Goal: Task Accomplishment & Management: Manage account settings

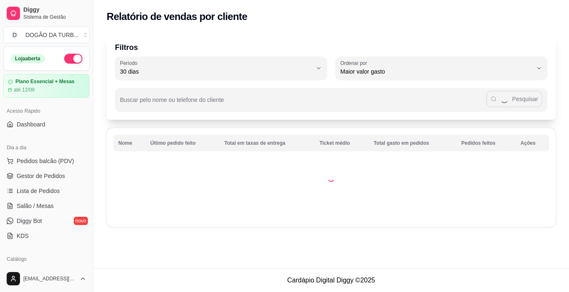
select select "30"
select select "HIGHEST_TOTAL_SPENT_WITH_ORDERS"
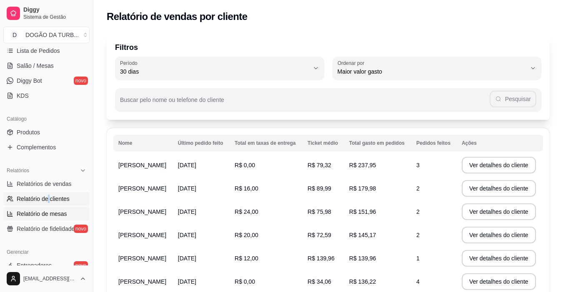
click at [71, 215] on link "Relatório de mesas" at bounding box center [46, 213] width 86 height 13
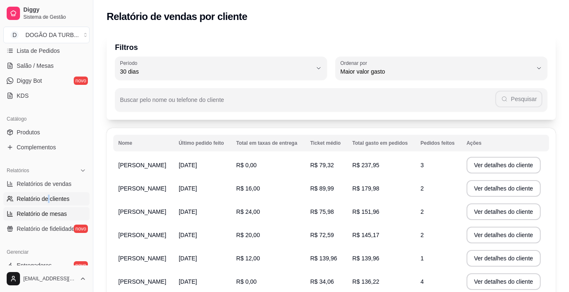
select select "TOTAL_OF_ORDERS"
select select "7"
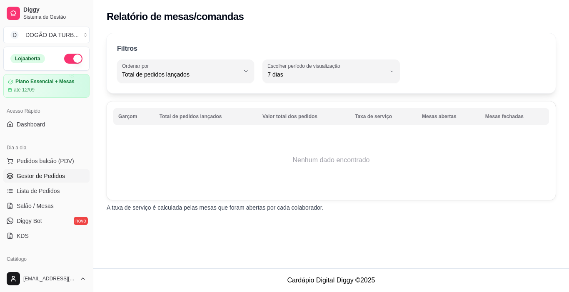
click at [59, 178] on span "Gestor de Pedidos" at bounding box center [41, 176] width 48 height 8
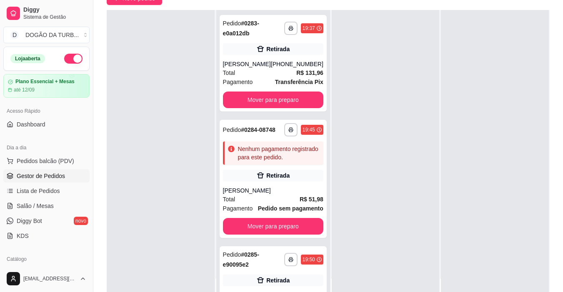
scroll to position [127, 0]
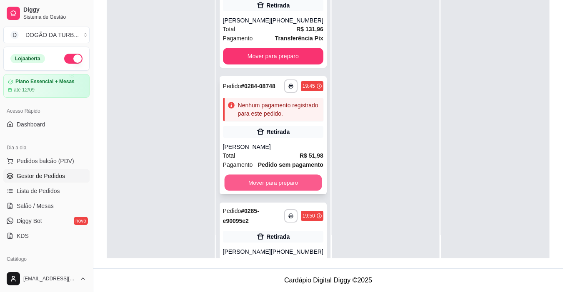
click at [279, 191] on button "Mover para preparo" at bounding box center [272, 183] width 97 height 16
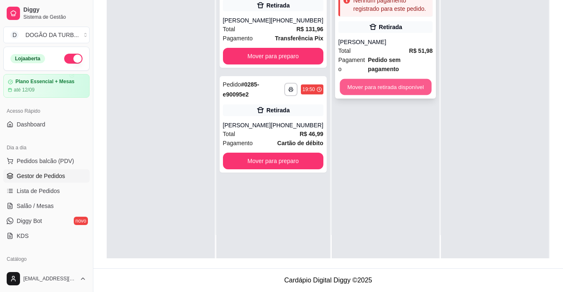
click at [389, 79] on button "Mover para retirada disponível" at bounding box center [385, 87] width 92 height 16
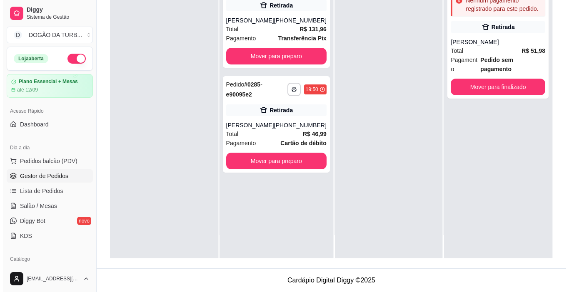
scroll to position [0, 0]
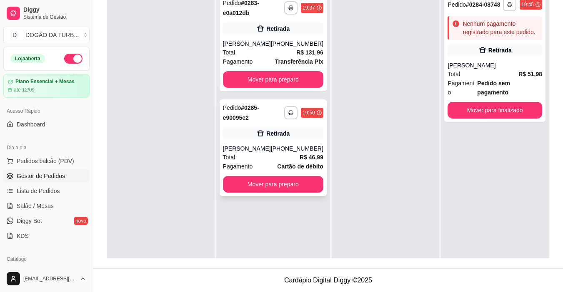
click at [286, 159] on div "Total R$ 46,99" at bounding box center [273, 157] width 100 height 9
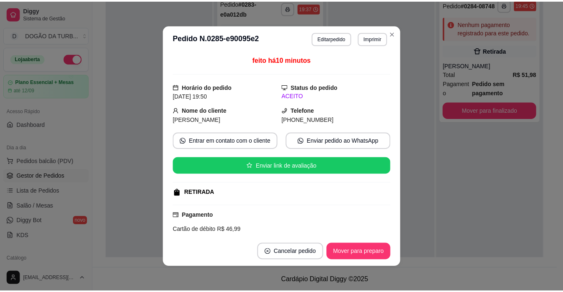
scroll to position [167, 0]
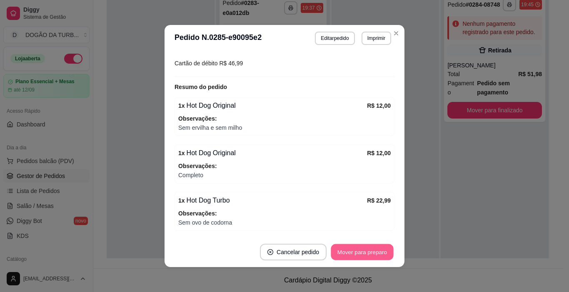
click at [383, 254] on button "Mover para preparo" at bounding box center [362, 252] width 62 height 16
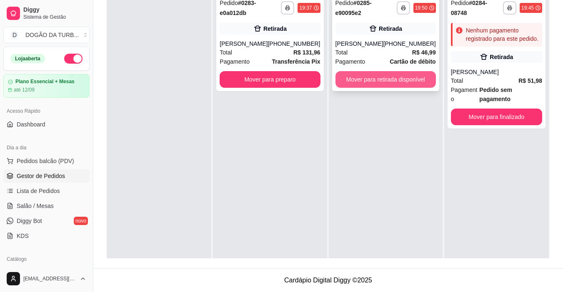
click at [397, 77] on button "Mover para retirada disponível" at bounding box center [385, 79] width 100 height 17
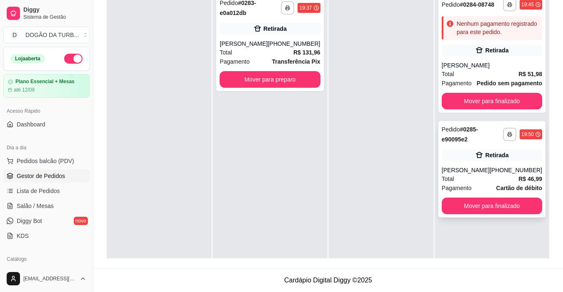
scroll to position [23, 0]
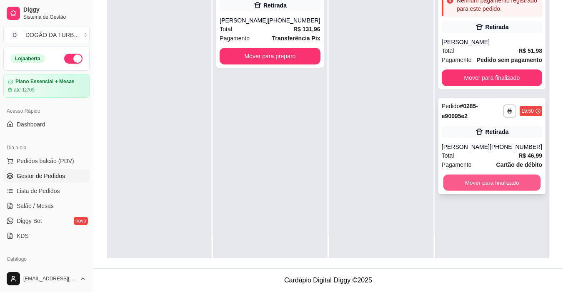
click at [506, 176] on button "Mover para finalizado" at bounding box center [491, 183] width 97 height 16
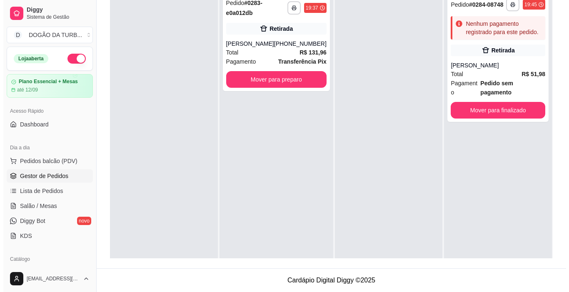
scroll to position [0, 0]
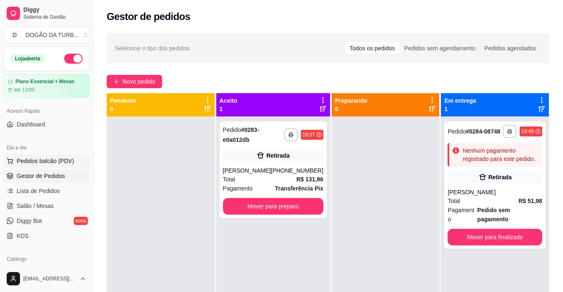
click at [53, 165] on button "Pedidos balcão (PDV)" at bounding box center [46, 161] width 86 height 13
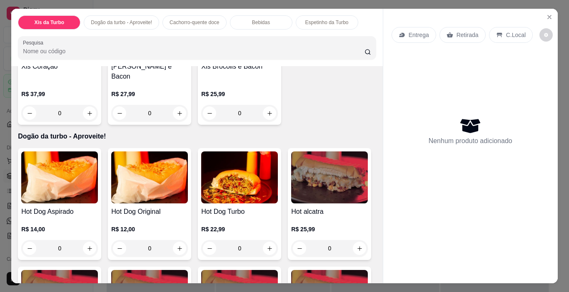
scroll to position [541, 0]
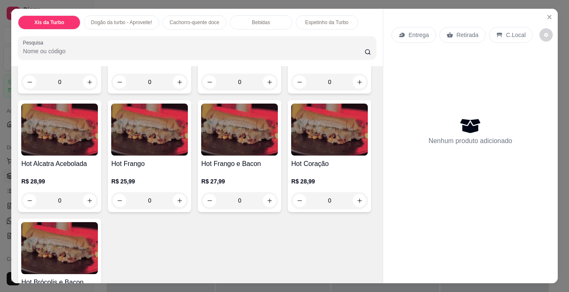
click at [266, 90] on div "0" at bounding box center [239, 82] width 77 height 17
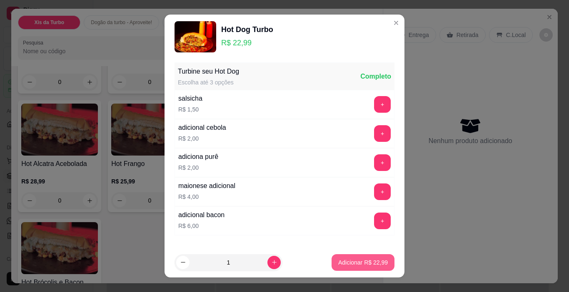
click at [338, 263] on p "Adicionar R$ 22,99" at bounding box center [363, 263] width 50 height 8
type input "1"
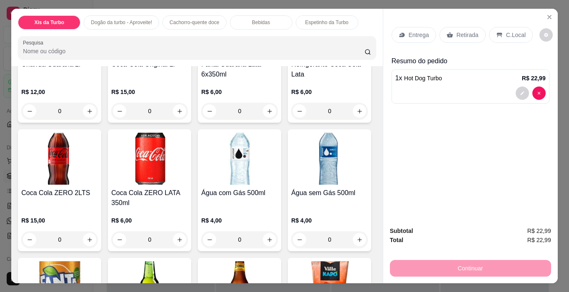
scroll to position [1166, 0]
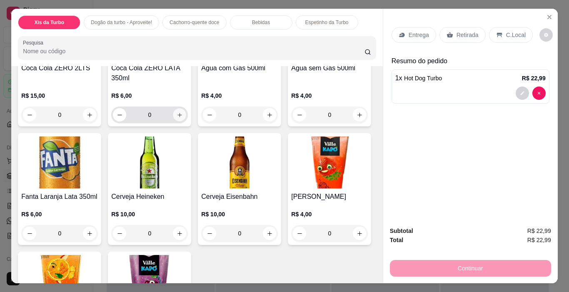
click at [183, 118] on icon "increase-product-quantity" at bounding box center [180, 115] width 6 height 6
type input "1"
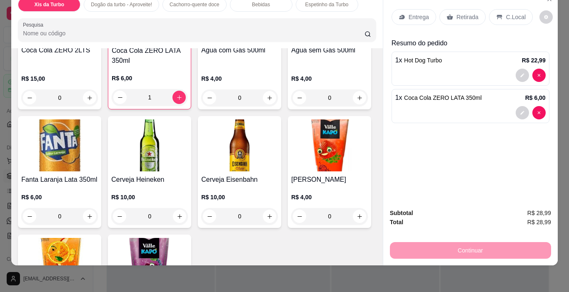
scroll to position [0, 0]
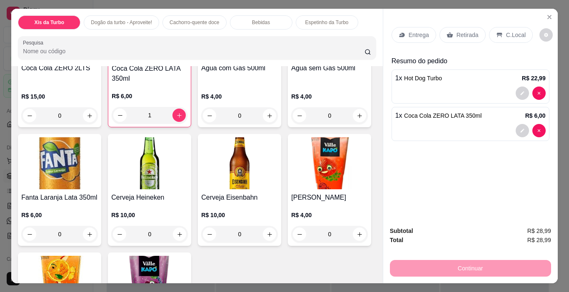
click at [518, 34] on p "C.Local" at bounding box center [516, 35] width 20 height 8
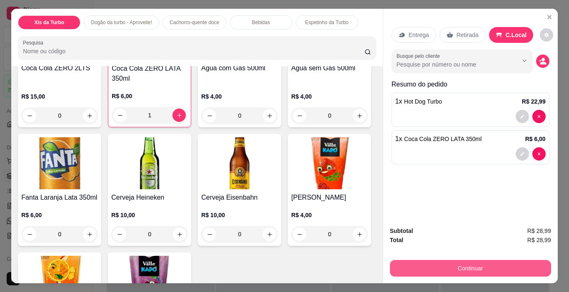
click at [471, 268] on button "Continuar" at bounding box center [470, 268] width 161 height 17
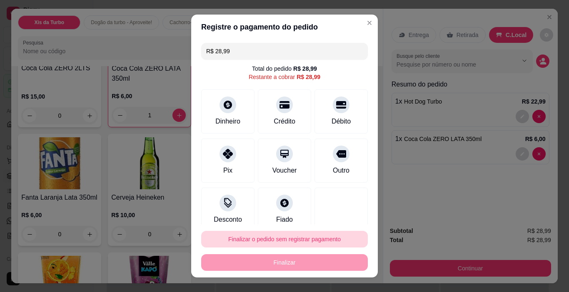
click at [317, 239] on button "Finalizar o pedido sem registrar pagamento" at bounding box center [284, 239] width 167 height 17
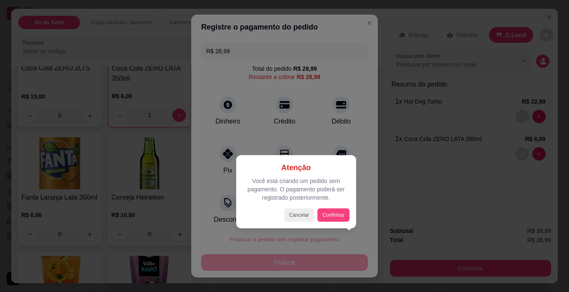
drag, startPoint x: 340, startPoint y: 205, endPoint x: 343, endPoint y: 210, distance: 5.2
click at [342, 209] on div "Atenção Você está criando um pedido sem pagamento. O pagamento poderá ser regis…" at bounding box center [296, 192] width 107 height 60
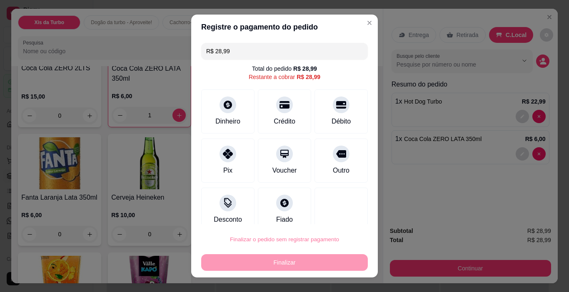
click at [343, 210] on button "Confirmar" at bounding box center [332, 216] width 31 height 13
type input "0"
type input "R$ 0,00"
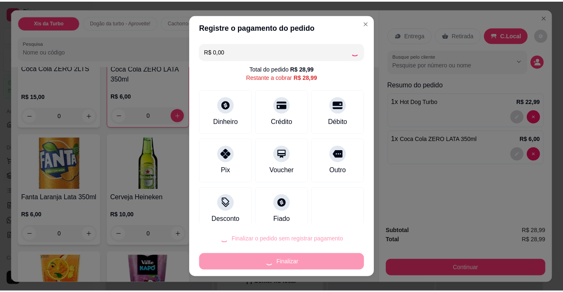
scroll to position [1165, 0]
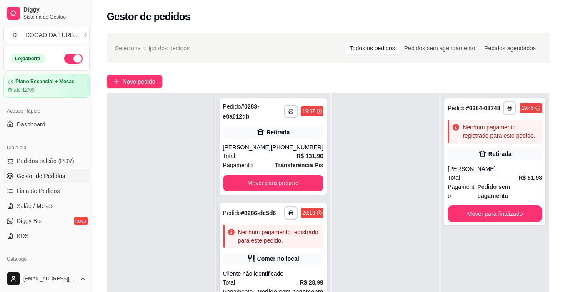
scroll to position [125, 0]
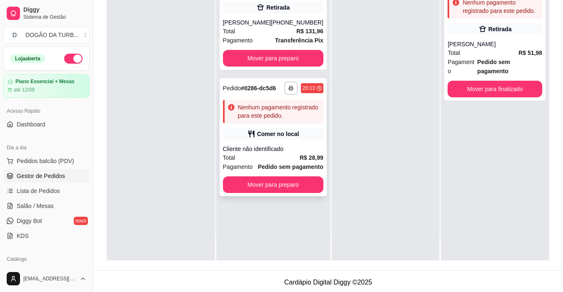
click at [284, 150] on div "Cliente não identificado" at bounding box center [273, 149] width 100 height 8
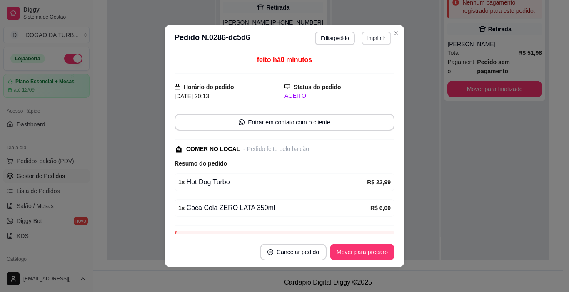
click at [371, 39] on button "Imprimir" at bounding box center [377, 38] width 30 height 13
click at [354, 65] on button "IMPRESSORA" at bounding box center [358, 67] width 60 height 13
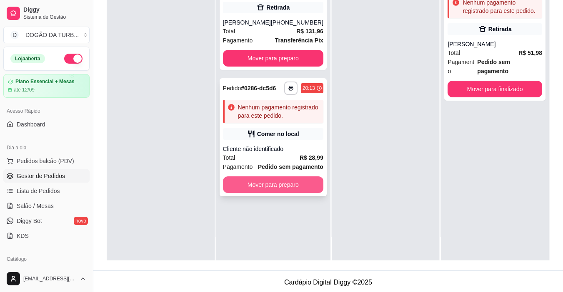
click at [311, 183] on button "Mover para preparo" at bounding box center [273, 185] width 100 height 17
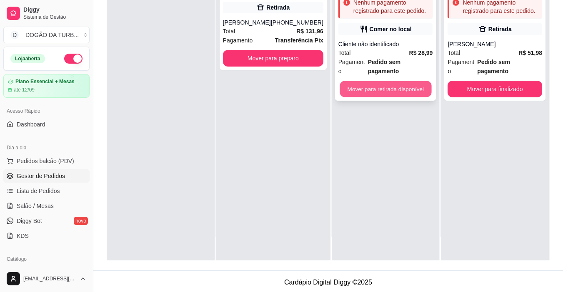
click at [403, 81] on button "Mover para retirada disponível" at bounding box center [385, 89] width 92 height 16
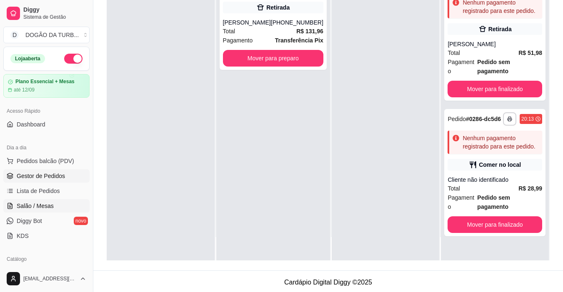
scroll to position [167, 0]
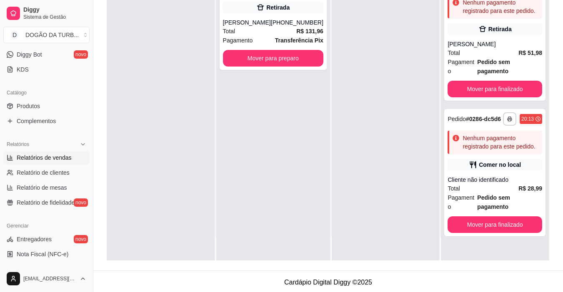
click at [33, 155] on span "Relatórios de vendas" at bounding box center [44, 158] width 55 height 8
select select "ALL"
select select "0"
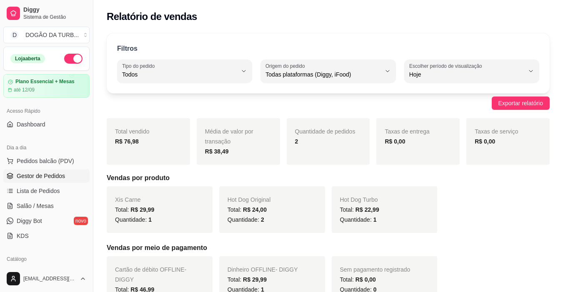
click at [42, 170] on link "Gestor de Pedidos" at bounding box center [46, 176] width 86 height 13
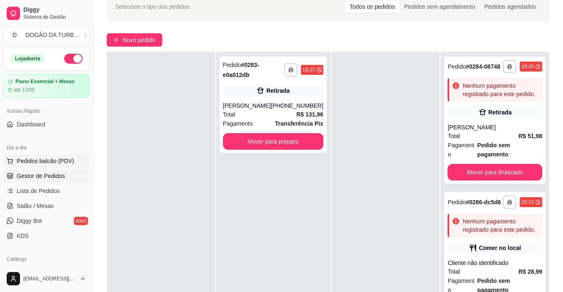
click at [57, 156] on button "Pedidos balcão (PDV)" at bounding box center [46, 161] width 86 height 13
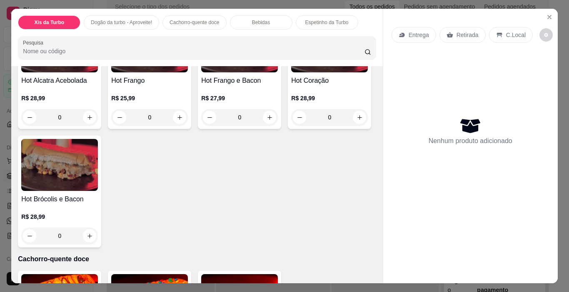
scroll to position [583, 0]
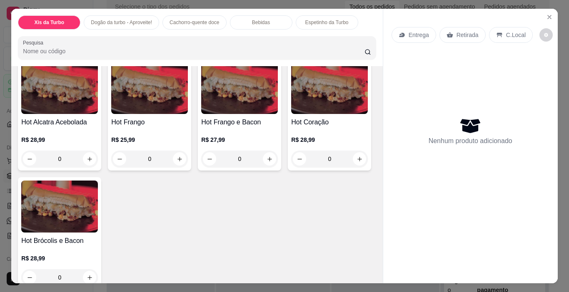
click at [262, 49] on div "0" at bounding box center [239, 40] width 77 height 17
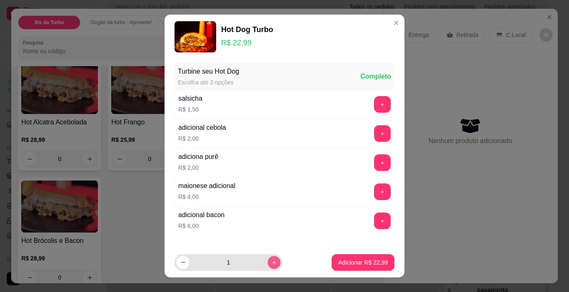
click at [267, 262] on button "increase-product-quantity" at bounding box center [273, 262] width 13 height 13
type input "2"
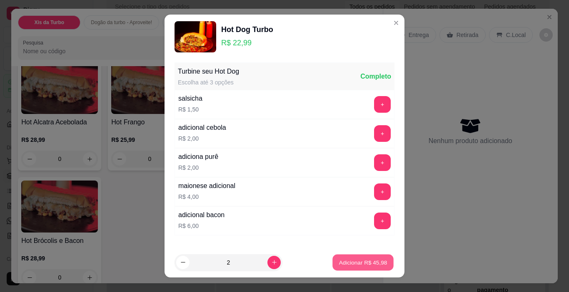
click at [354, 263] on p "Adicionar R$ 45,98" at bounding box center [363, 263] width 48 height 8
type input "2"
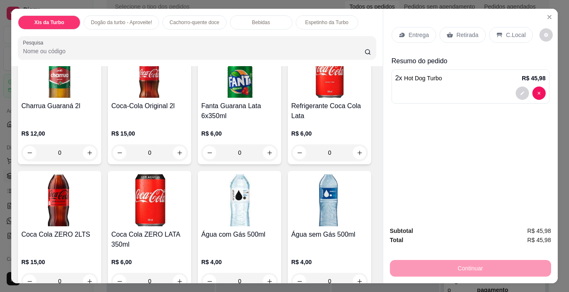
scroll to position [1041, 0]
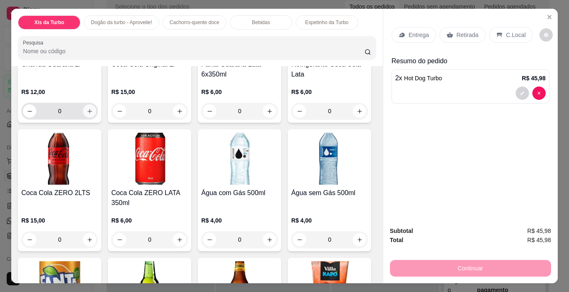
click at [88, 115] on icon "increase-product-quantity" at bounding box center [90, 111] width 6 height 6
type input "1"
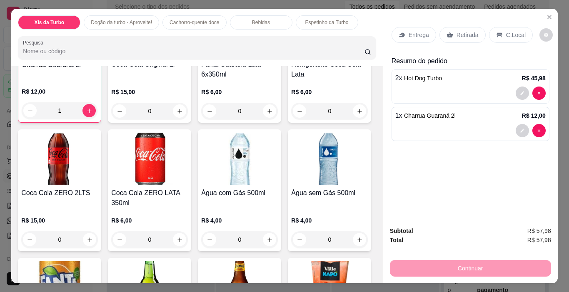
click at [509, 34] on p "C.Local" at bounding box center [516, 35] width 20 height 8
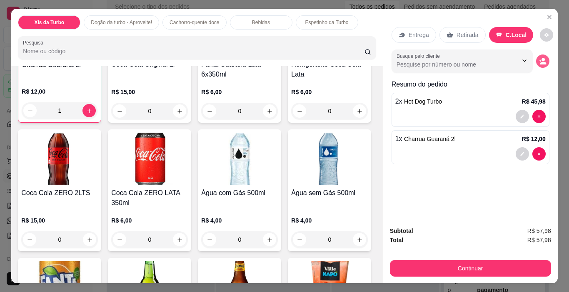
click at [541, 58] on icon "decrease-product-quantity" at bounding box center [542, 60] width 7 height 7
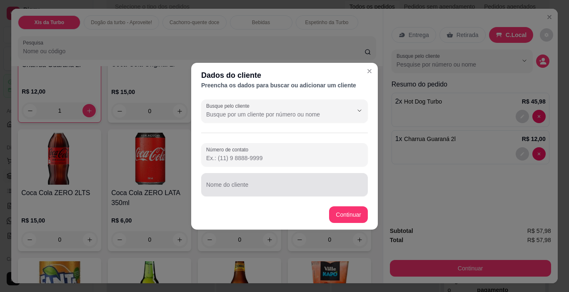
click at [314, 189] on input "Nome do cliente" at bounding box center [284, 188] width 157 height 8
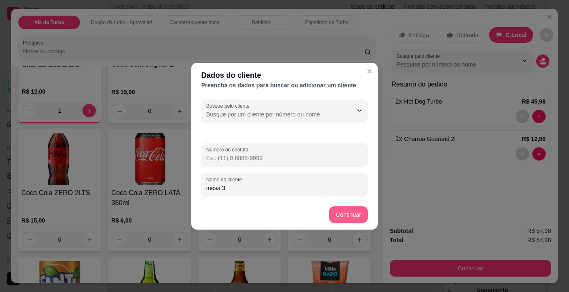
type input "mesa 3"
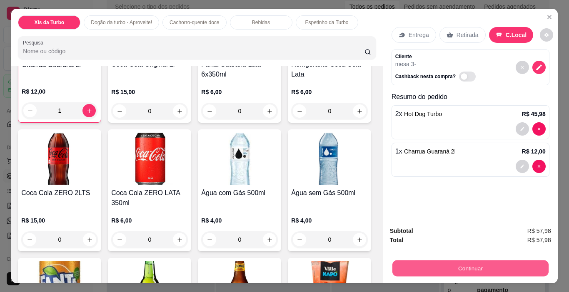
click at [451, 264] on button "Continuar" at bounding box center [470, 269] width 156 height 16
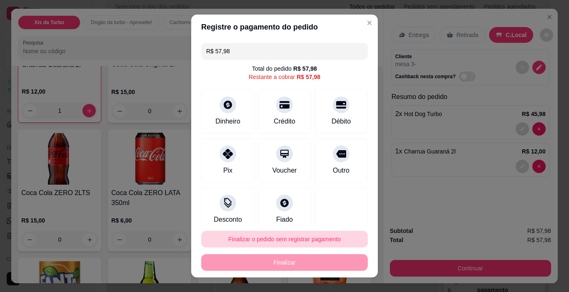
click at [287, 244] on button "Finalizar o pedido sem registrar pagamento" at bounding box center [284, 239] width 167 height 17
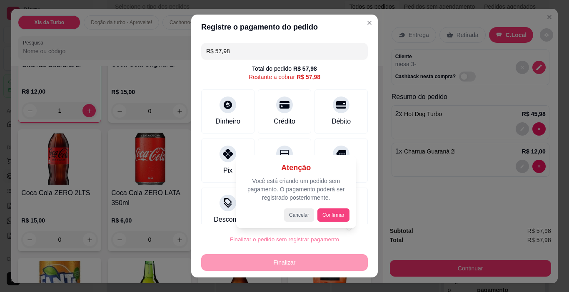
click at [327, 217] on button "Confirmar" at bounding box center [333, 215] width 32 height 13
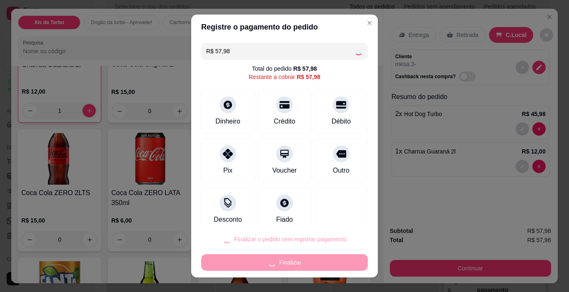
type input "0"
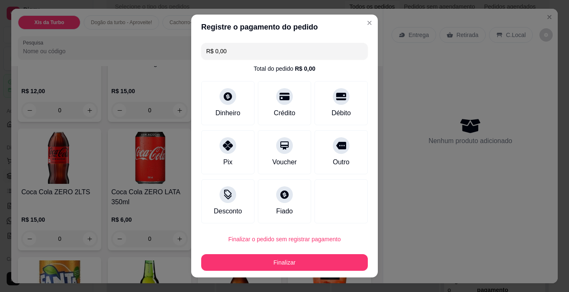
type input "R$ 0,00"
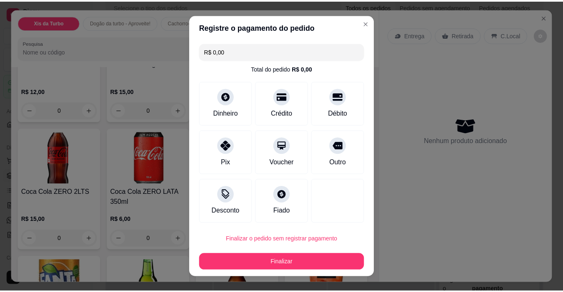
scroll to position [1040, 0]
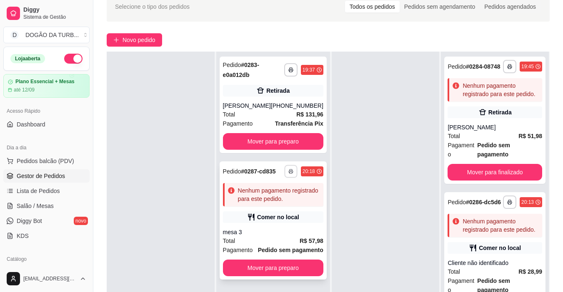
click at [286, 168] on button "button" at bounding box center [290, 171] width 13 height 13
click at [284, 169] on button "button" at bounding box center [290, 171] width 13 height 13
click at [288, 170] on icon "button" at bounding box center [290, 171] width 5 height 5
click at [275, 201] on button "IMPRESSORA" at bounding box center [262, 200] width 60 height 13
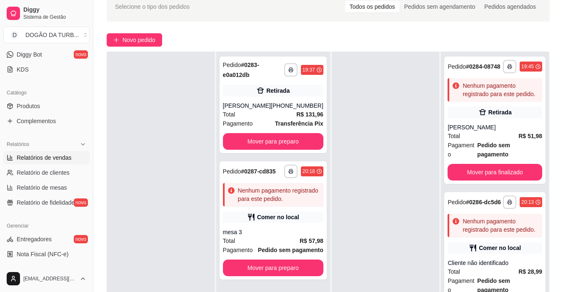
click at [50, 160] on span "Relatórios de vendas" at bounding box center [44, 158] width 55 height 8
select select "ALL"
select select "0"
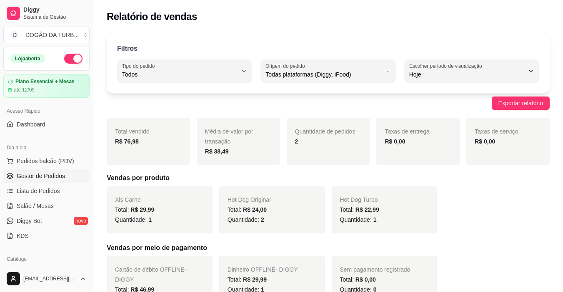
click at [62, 176] on span "Gestor de Pedidos" at bounding box center [41, 176] width 48 height 8
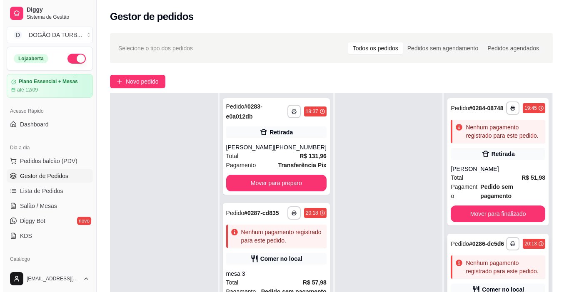
scroll to position [83, 0]
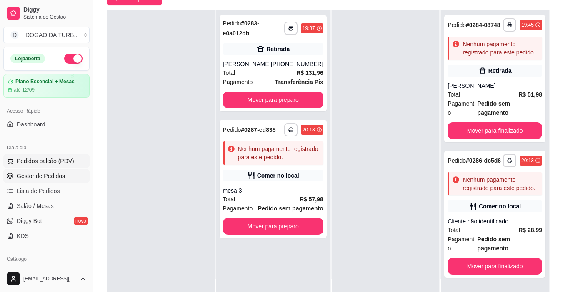
click at [47, 167] on button "Pedidos balcão (PDV)" at bounding box center [46, 161] width 86 height 13
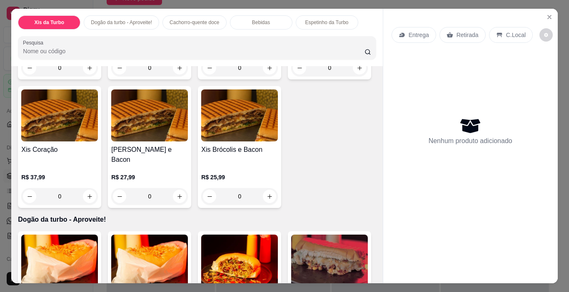
scroll to position [250, 0]
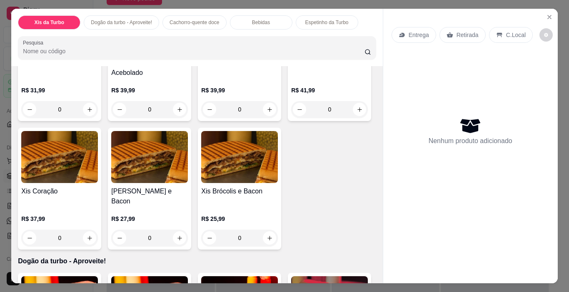
click at [201, 118] on div "0" at bounding box center [239, 109] width 77 height 17
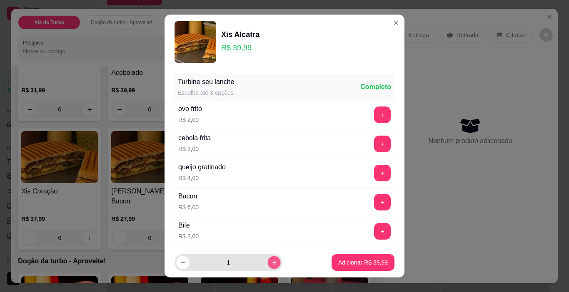
click at [271, 265] on icon "increase-product-quantity" at bounding box center [274, 263] width 6 height 6
type input "2"
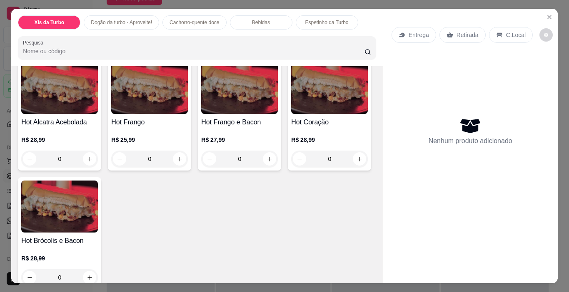
scroll to position [625, 0]
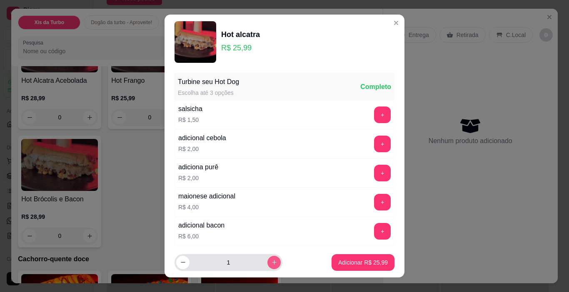
click at [272, 263] on icon "increase-product-quantity" at bounding box center [274, 263] width 5 height 5
type input "2"
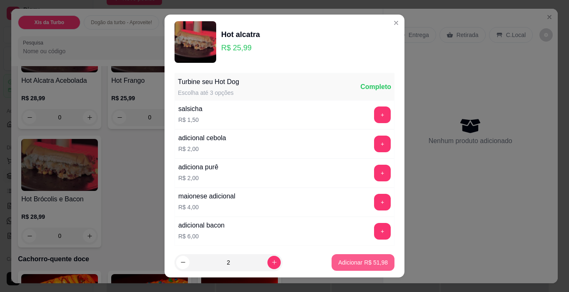
click at [332, 263] on button "Adicionar R$ 51,98" at bounding box center [363, 262] width 63 height 17
type input "2"
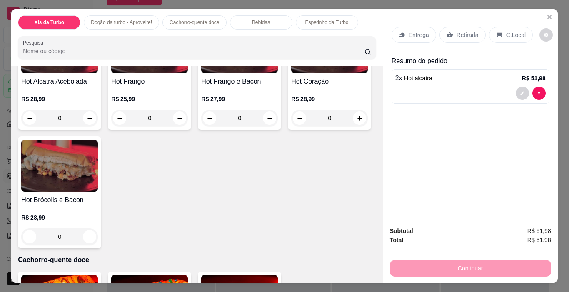
scroll to position [583, 0]
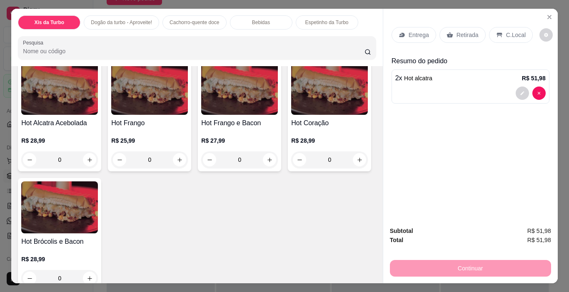
click at [405, 87] on div at bounding box center [470, 93] width 150 height 13
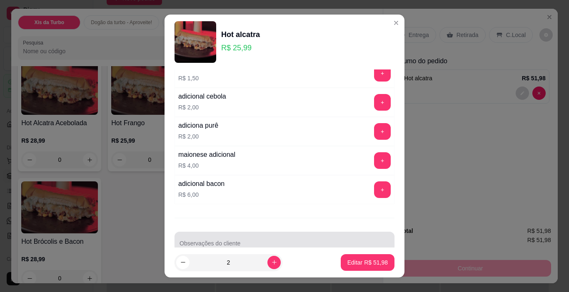
click at [259, 237] on div at bounding box center [285, 243] width 210 height 17
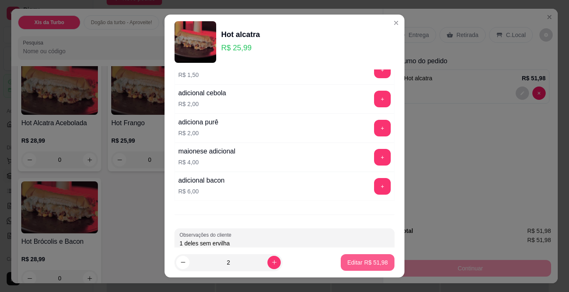
type input "1 deles sem ervilha"
click at [351, 262] on p "Editar R$ 51,98" at bounding box center [367, 263] width 39 height 8
type input "0"
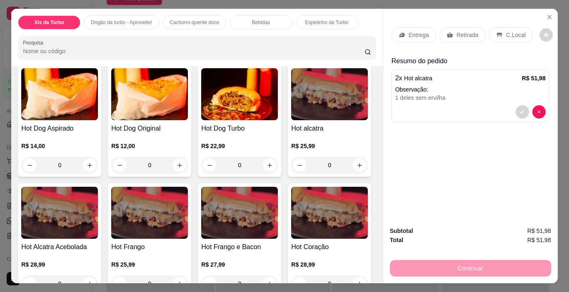
scroll to position [500, 0]
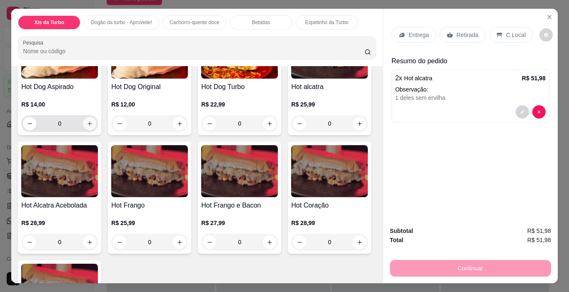
click at [87, 127] on icon "increase-product-quantity" at bounding box center [90, 124] width 6 height 6
type input "1"
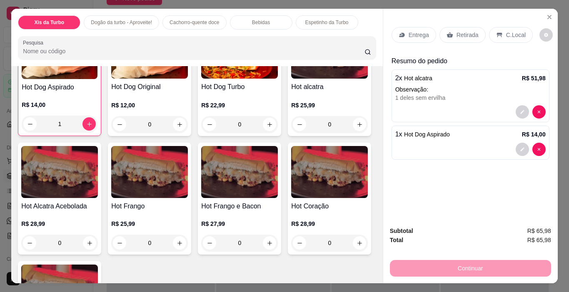
click at [437, 133] on span "Hot Dog Aspirado" at bounding box center [427, 134] width 46 height 7
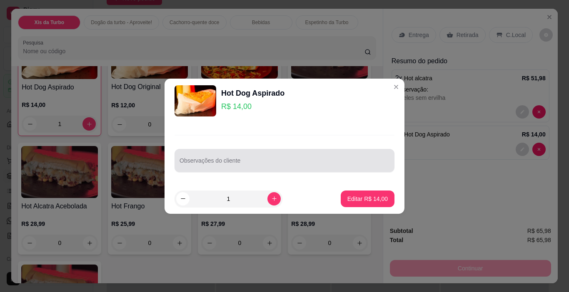
click at [329, 151] on div "Observações do cliente" at bounding box center [285, 160] width 220 height 23
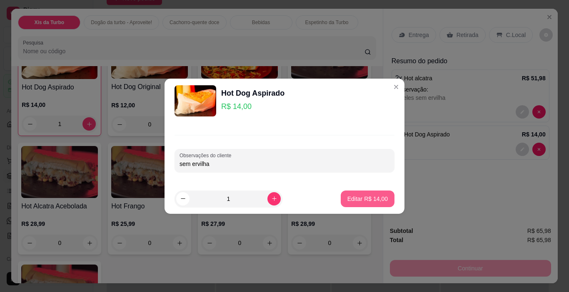
type input "sem ervilha"
click at [345, 193] on button "Editar R$ 14,00" at bounding box center [368, 199] width 52 height 16
type input "0"
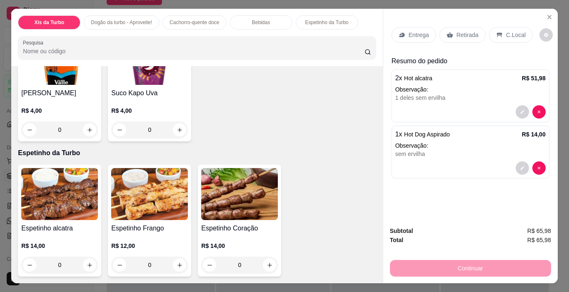
scroll to position [1615, 0]
click at [177, 127] on icon "increase-product-quantity" at bounding box center [180, 130] width 6 height 6
type input "1"
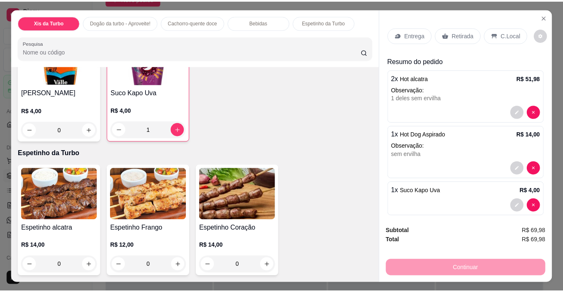
scroll to position [1449, 0]
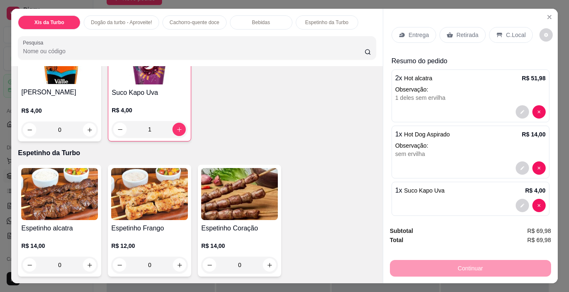
click at [506, 36] on p "C.Local" at bounding box center [516, 35] width 20 height 8
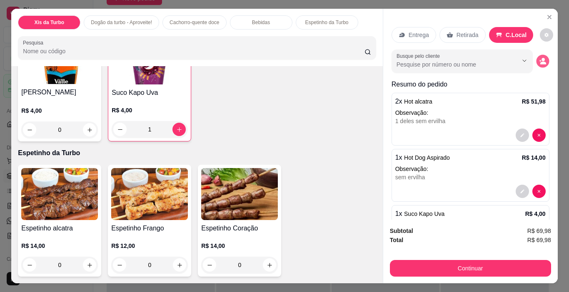
click at [538, 61] on button "decrease-product-quantity" at bounding box center [542, 61] width 13 height 13
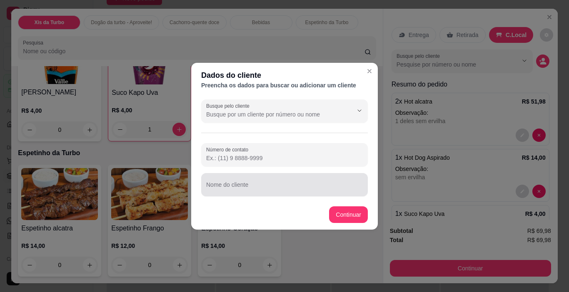
click at [351, 195] on div "Nome do cliente" at bounding box center [284, 184] width 167 height 23
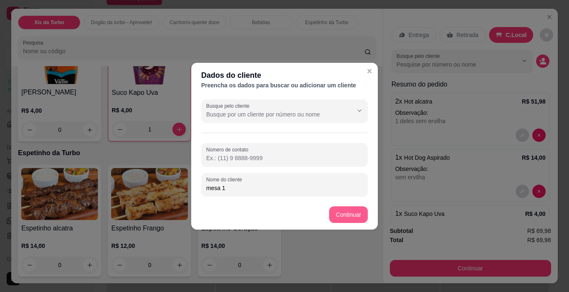
type input "mesa 1"
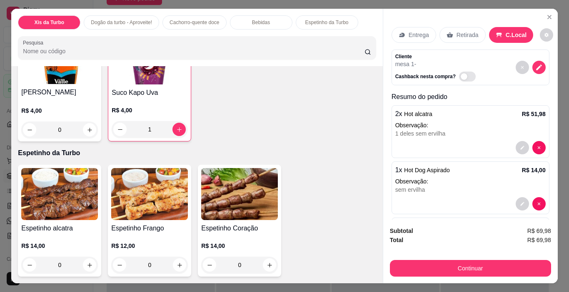
click at [415, 258] on div "Continuar" at bounding box center [470, 267] width 161 height 19
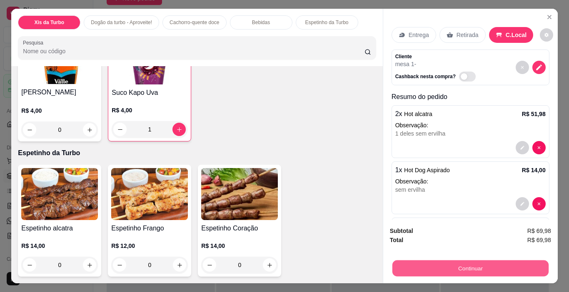
click at [451, 262] on button "Continuar" at bounding box center [470, 269] width 156 height 16
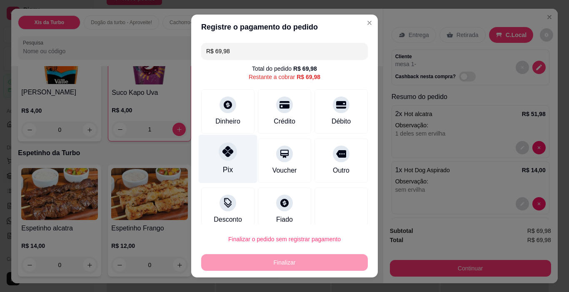
click at [241, 171] on div "Pix" at bounding box center [228, 159] width 59 height 49
type input "R$ 0,00"
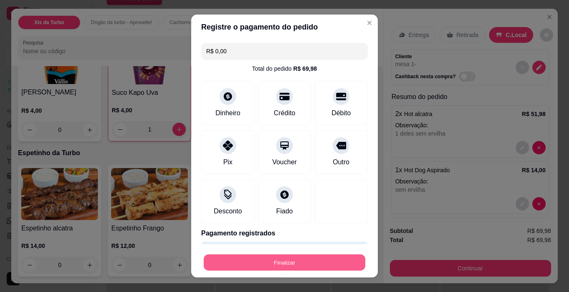
click at [288, 264] on button "Finalizar" at bounding box center [285, 263] width 162 height 16
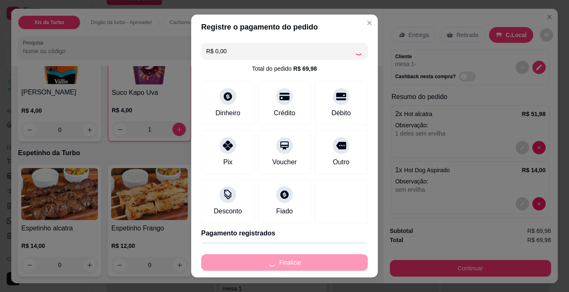
type input "0"
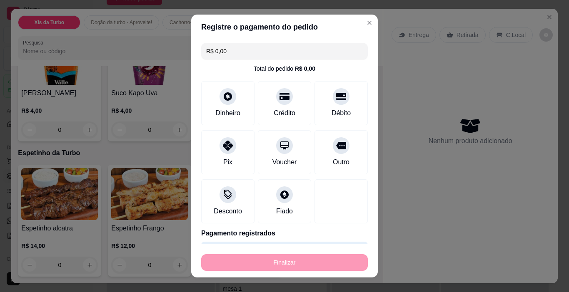
type input "-R$ 69,98"
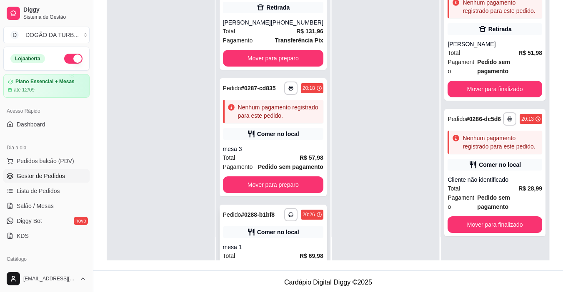
scroll to position [77, 0]
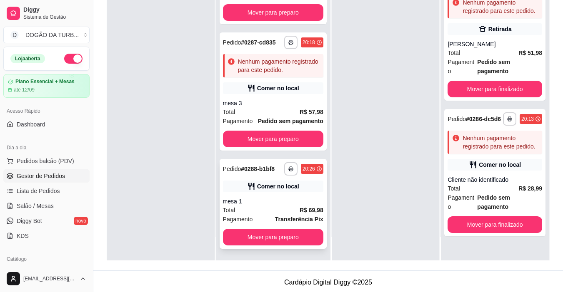
click at [254, 191] on div "Comer no local" at bounding box center [273, 187] width 100 height 12
click at [288, 167] on icon "button" at bounding box center [290, 169] width 5 height 5
click at [272, 189] on button "IMPRESSORA" at bounding box center [256, 194] width 60 height 13
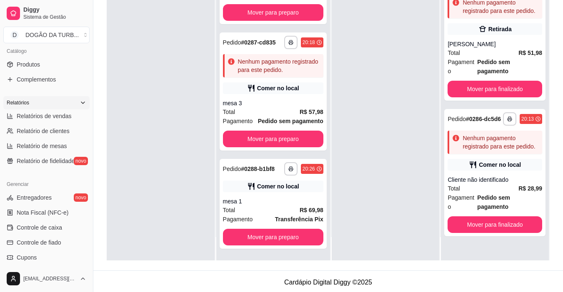
scroll to position [125, 0]
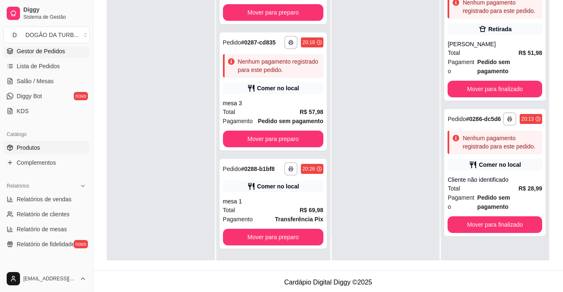
click at [45, 154] on ul "Produtos Complementos" at bounding box center [46, 155] width 86 height 28
click at [45, 152] on link "Produtos" at bounding box center [46, 147] width 86 height 13
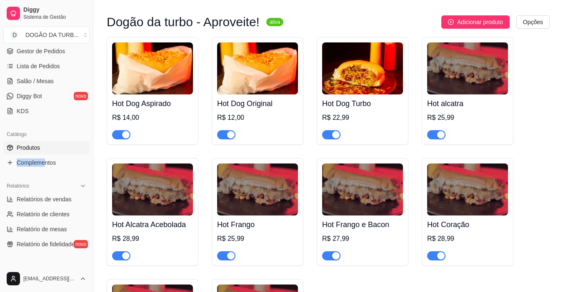
scroll to position [541, 0]
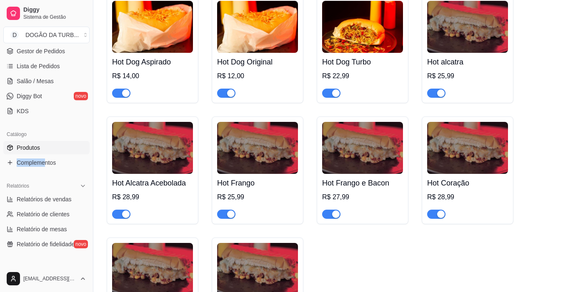
click at [434, 89] on span "button" at bounding box center [436, 93] width 18 height 9
drag, startPoint x: 118, startPoint y: 206, endPoint x: 148, endPoint y: 202, distance: 29.9
click at [119, 210] on span "button" at bounding box center [121, 214] width 18 height 9
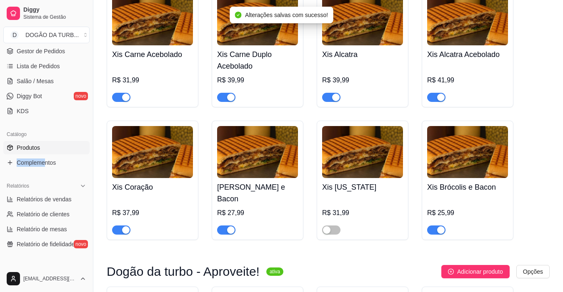
scroll to position [208, 0]
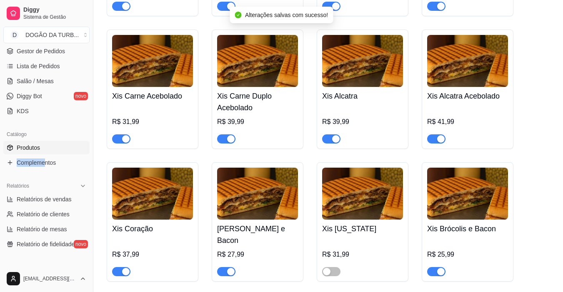
click at [329, 137] on span "button" at bounding box center [331, 139] width 18 height 9
click at [434, 137] on span "button" at bounding box center [436, 139] width 18 height 9
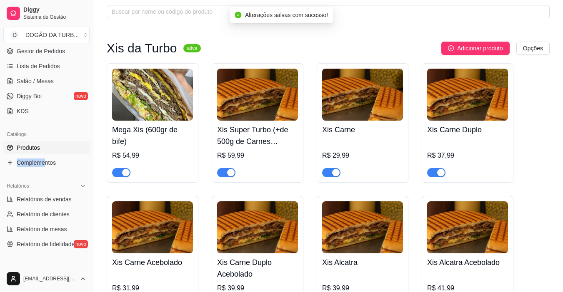
scroll to position [0, 0]
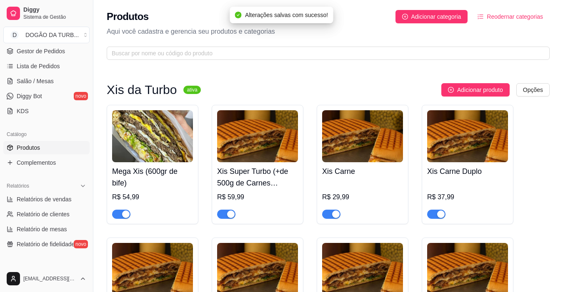
click at [222, 222] on div "Xis Super Turbo (+de 500g de Carnes assadas) R$ 59,99" at bounding box center [258, 165] width 92 height 120
click at [226, 212] on span "button" at bounding box center [226, 214] width 18 height 9
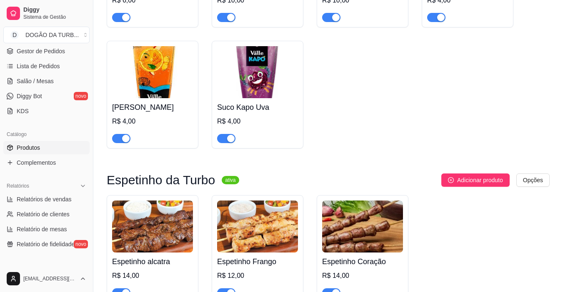
scroll to position [1504, 0]
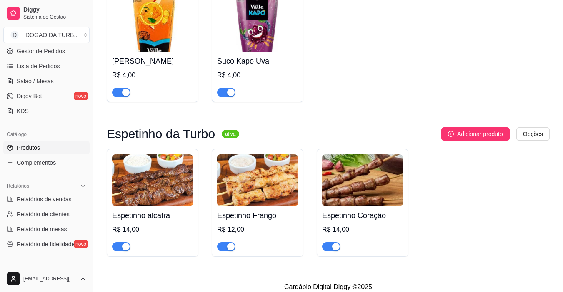
click at [115, 242] on span "button" at bounding box center [121, 246] width 18 height 9
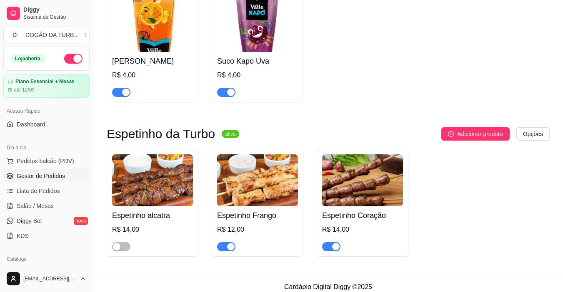
click at [38, 173] on span "Gestor de Pedidos" at bounding box center [41, 176] width 48 height 8
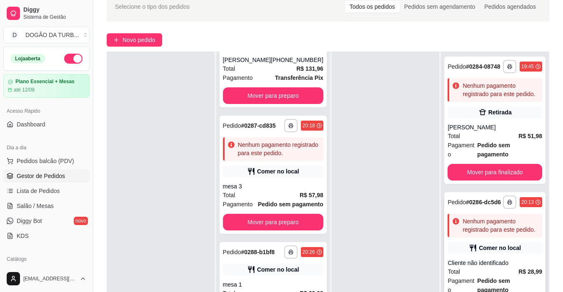
scroll to position [127, 0]
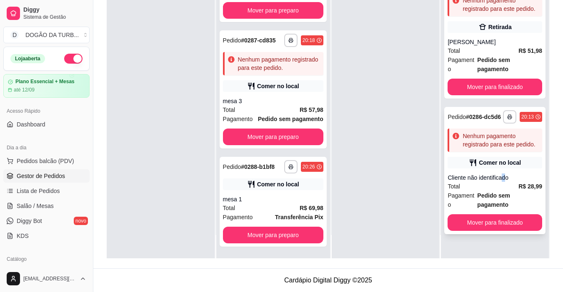
click at [500, 174] on div "Cliente não identificado" at bounding box center [494, 178] width 95 height 8
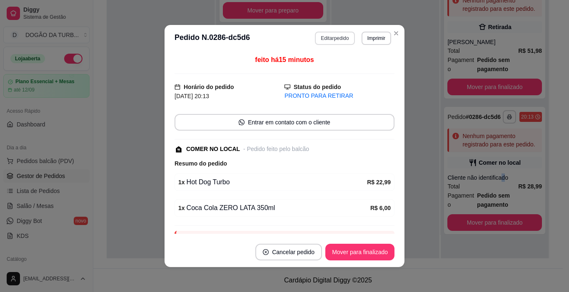
click at [339, 34] on button "Editar pedido" at bounding box center [335, 38] width 40 height 13
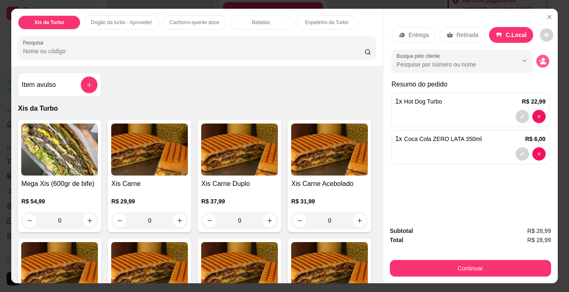
click at [539, 55] on button "decrease-product-quantity" at bounding box center [542, 61] width 13 height 13
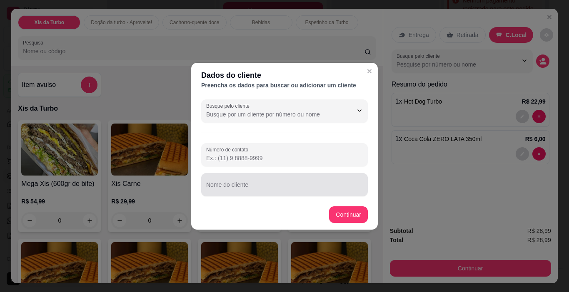
click at [264, 179] on div at bounding box center [284, 185] width 157 height 17
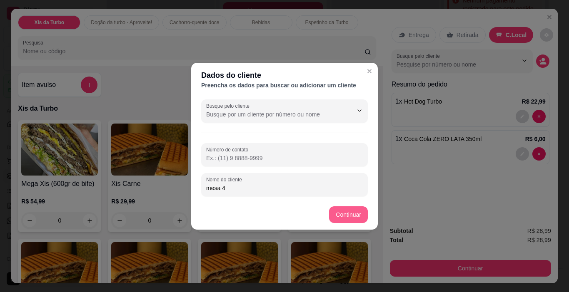
type input "mesa 4"
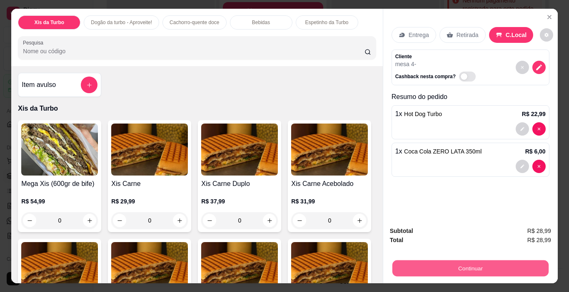
click at [435, 268] on button "Continuar" at bounding box center [470, 269] width 156 height 16
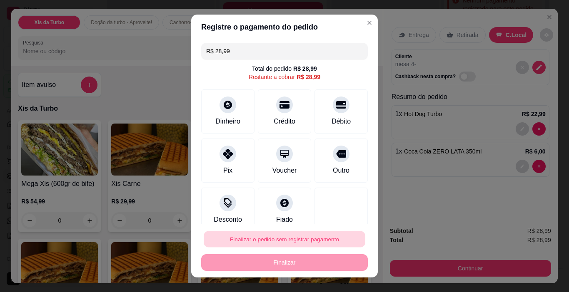
click at [282, 234] on button "Finalizar o pedido sem registrar pagamento" at bounding box center [285, 240] width 162 height 16
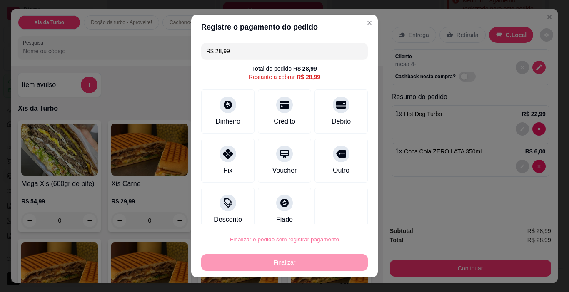
click at [328, 210] on button "Confirmar" at bounding box center [332, 216] width 31 height 13
type input "0"
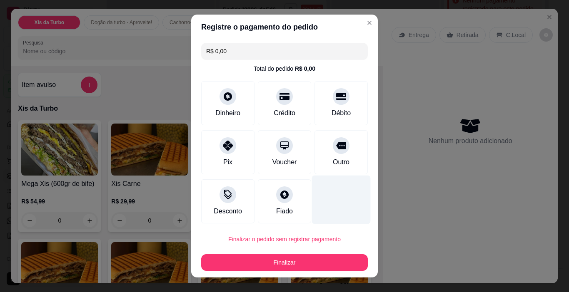
type input "R$ 0,00"
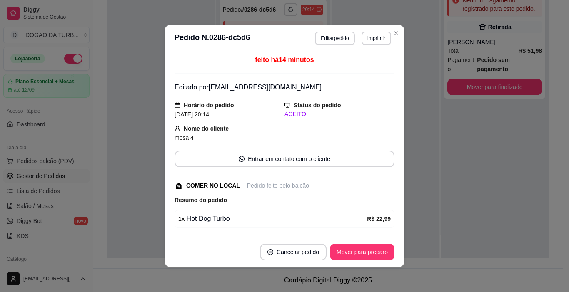
click at [400, 180] on div "feito há 14 minutos Editado por [EMAIL_ADDRESS][DOMAIN_NAME] Horário do pedido …" at bounding box center [285, 145] width 240 height 186
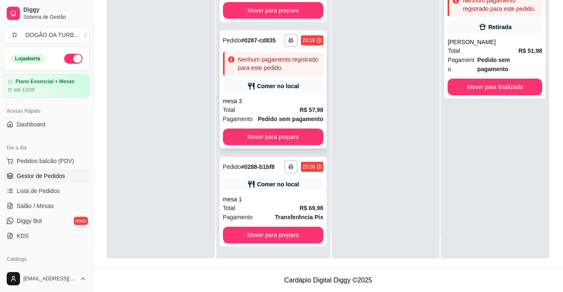
scroll to position [227, 0]
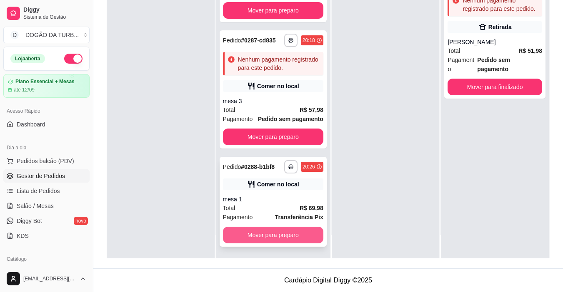
click at [292, 232] on button "Mover para preparo" at bounding box center [273, 235] width 100 height 17
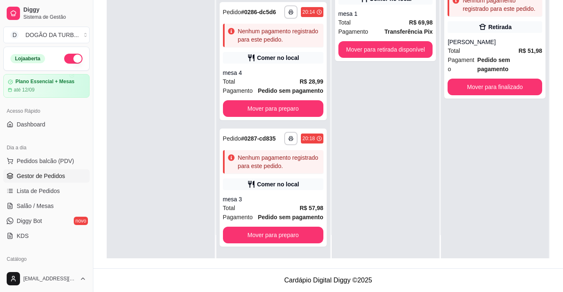
scroll to position [122, 0]
click at [381, 43] on button "Mover para retirada disponível" at bounding box center [385, 49] width 95 height 17
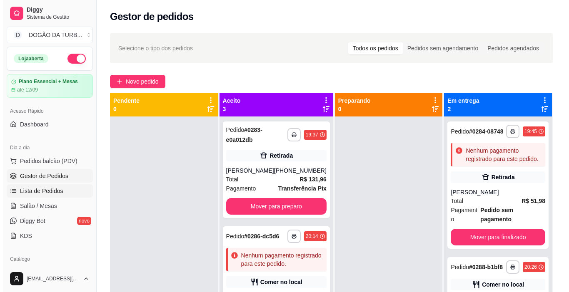
scroll to position [42, 0]
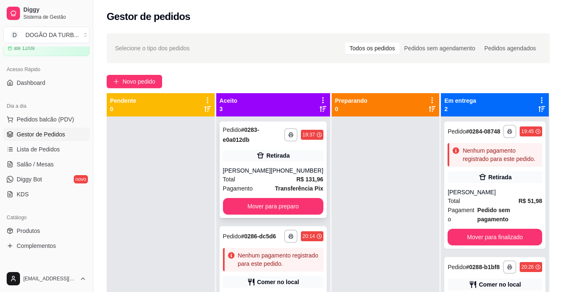
click at [252, 171] on div "[PERSON_NAME]" at bounding box center [247, 171] width 48 height 8
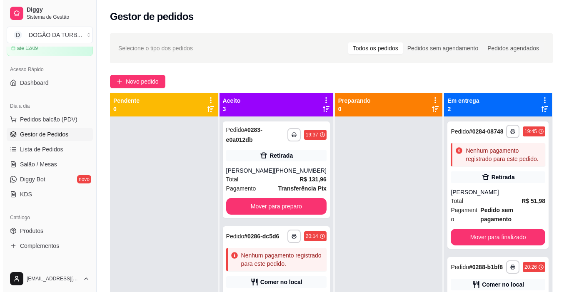
scroll to position [23, 0]
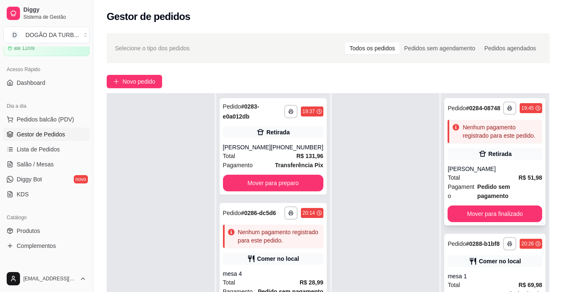
click at [477, 164] on div "**********" at bounding box center [494, 161] width 101 height 127
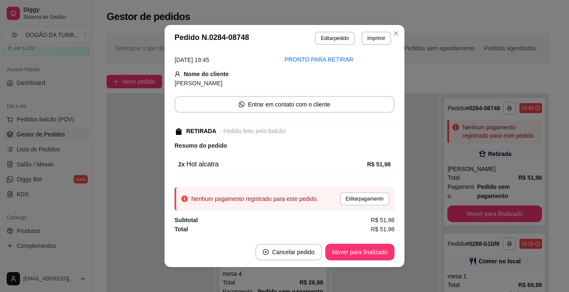
scroll to position [2, 0]
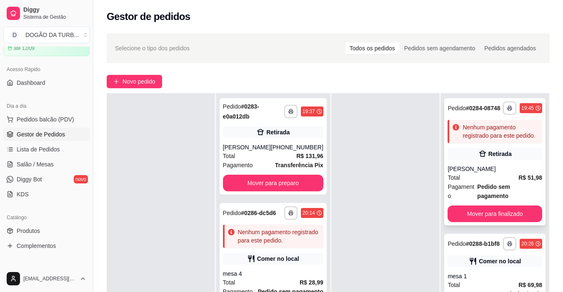
click at [468, 159] on div "Retirada" at bounding box center [494, 154] width 95 height 12
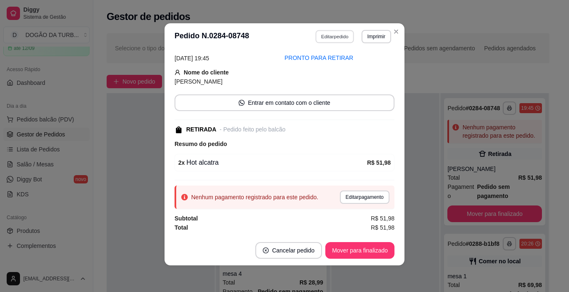
click at [327, 34] on button "Editar pedido" at bounding box center [335, 36] width 39 height 13
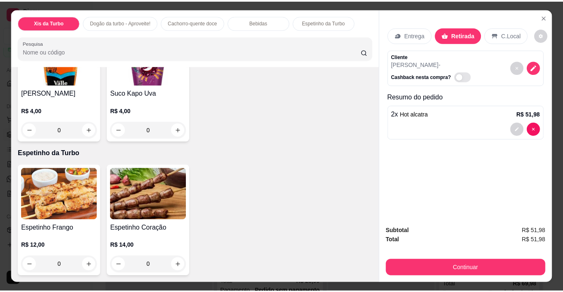
scroll to position [1291, 0]
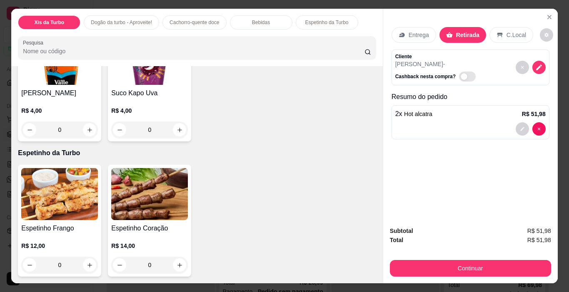
click at [357, 15] on icon "increase-product-quantity" at bounding box center [360, 11] width 6 height 6
click at [356, 14] on icon "increase-product-quantity" at bounding box center [359, 11] width 6 height 6
type input "2"
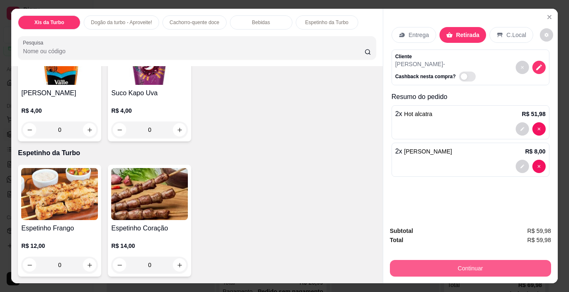
click at [452, 263] on button "Continuar" at bounding box center [470, 268] width 161 height 17
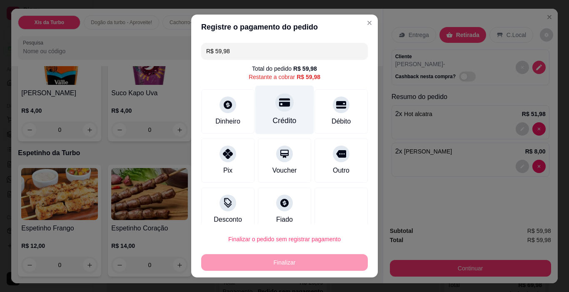
click at [280, 114] on div "Crédito" at bounding box center [284, 110] width 59 height 49
type input "R$ 0,00"
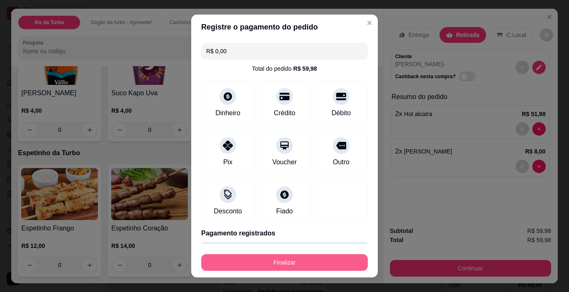
click at [344, 264] on button "Finalizar" at bounding box center [284, 262] width 167 height 17
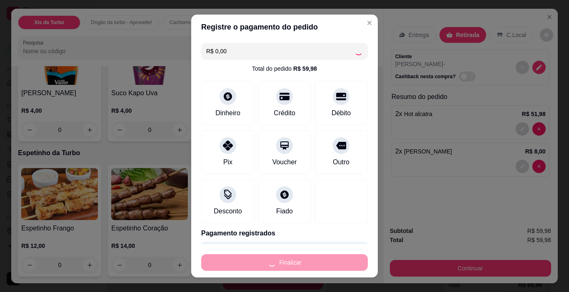
type input "0"
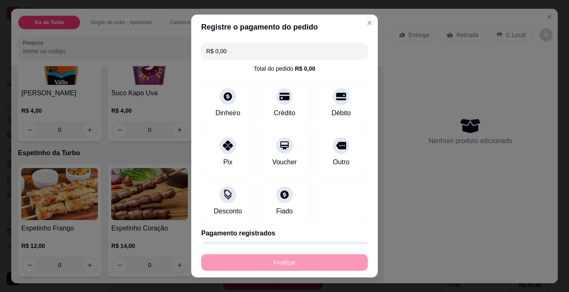
type input "-R$ 59,98"
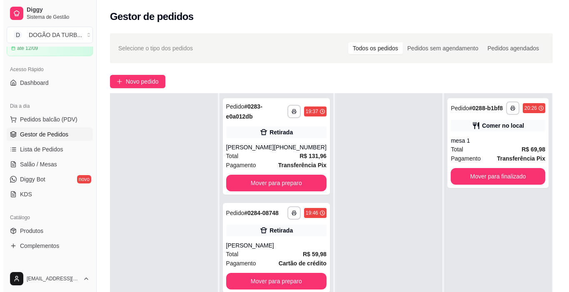
scroll to position [83, 0]
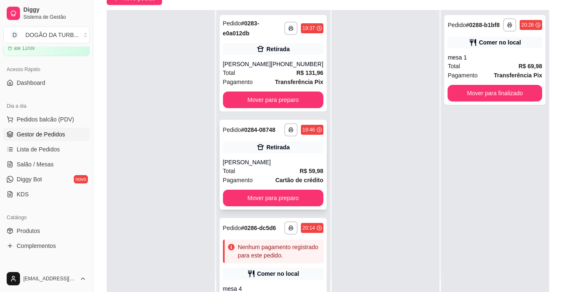
click at [279, 163] on div "**********" at bounding box center [273, 165] width 107 height 90
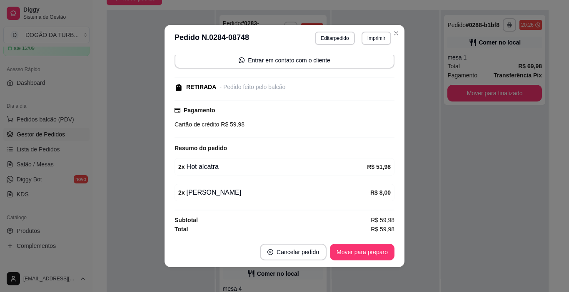
scroll to position [2, 0]
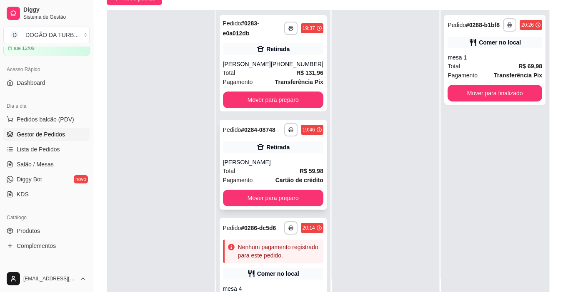
click at [302, 195] on div "**********" at bounding box center [273, 165] width 107 height 90
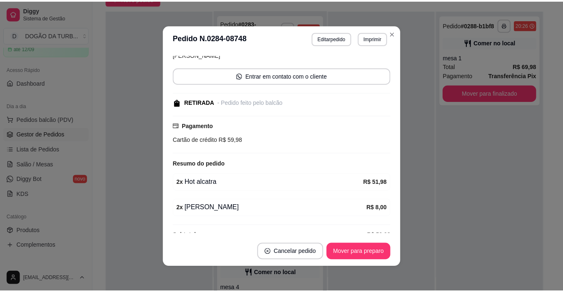
scroll to position [99, 0]
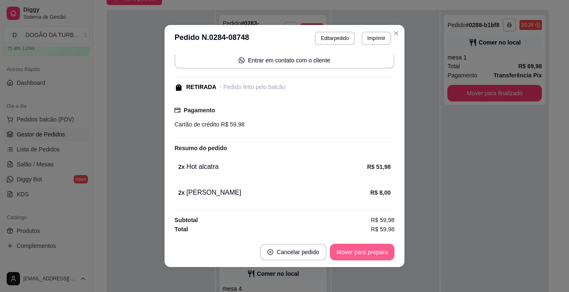
click at [354, 249] on button "Mover para preparo" at bounding box center [362, 252] width 65 height 17
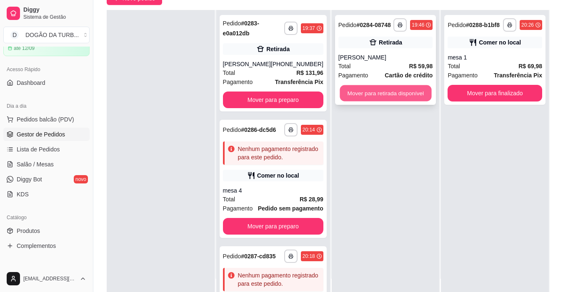
click at [393, 90] on button "Mover para retirada disponível" at bounding box center [385, 93] width 92 height 16
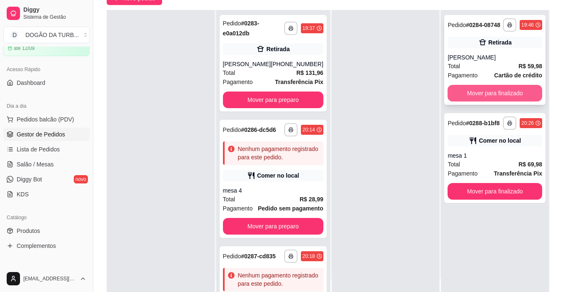
click at [480, 96] on button "Mover para finalizado" at bounding box center [494, 93] width 95 height 17
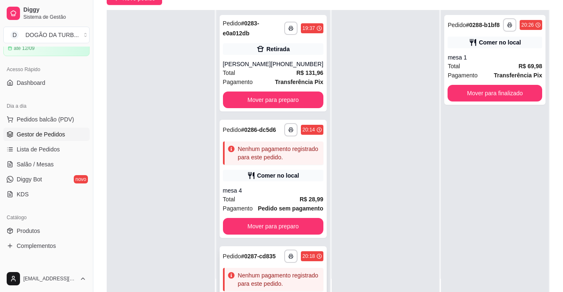
scroll to position [83, 0]
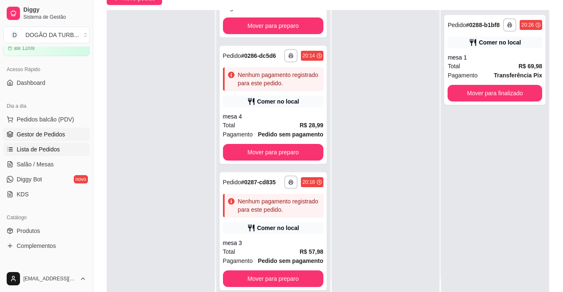
click at [40, 150] on span "Lista de Pedidos" at bounding box center [38, 149] width 43 height 8
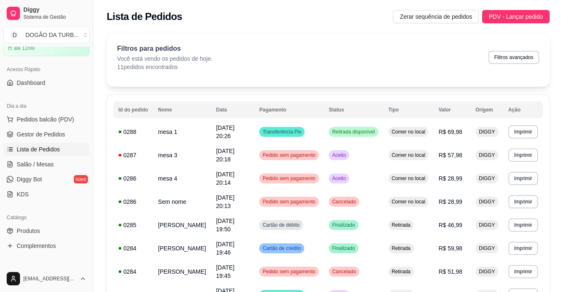
click at [36, 110] on div "Dia a dia" at bounding box center [46, 106] width 86 height 13
click at [37, 115] on button "Pedidos balcão (PDV)" at bounding box center [46, 119] width 86 height 13
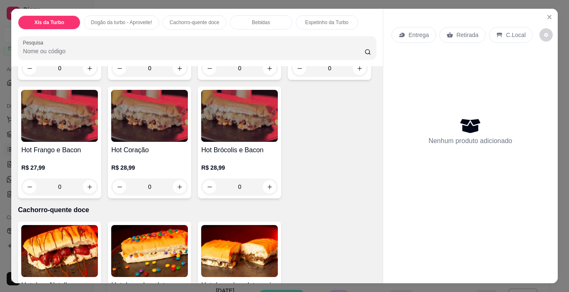
scroll to position [458, 0]
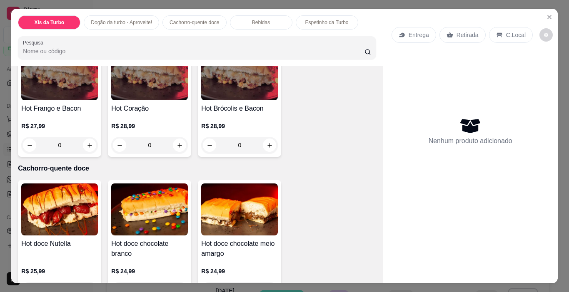
click at [265, 35] on div "0" at bounding box center [239, 26] width 77 height 17
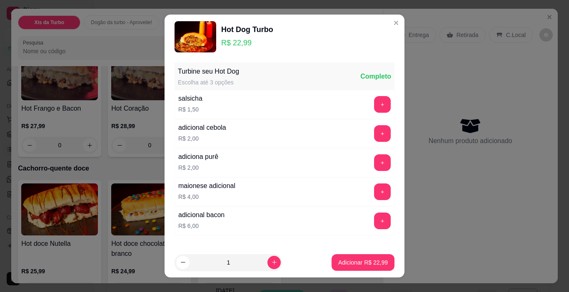
scroll to position [12, 0]
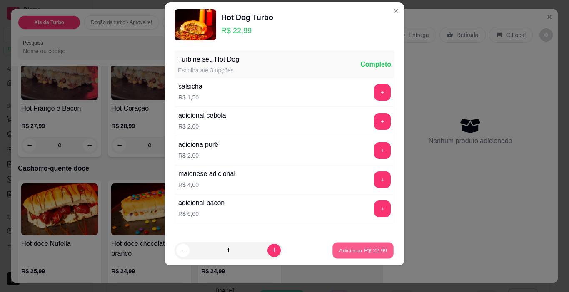
click at [356, 255] on button "Adicionar R$ 22,99" at bounding box center [362, 251] width 61 height 16
type input "1"
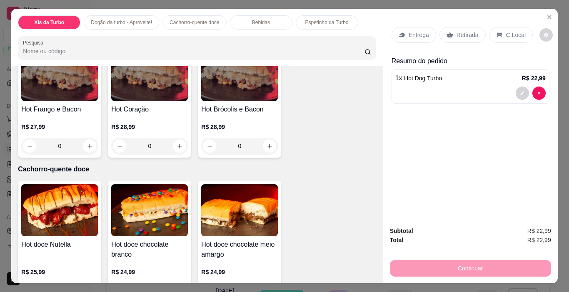
click at [423, 81] on div "1 x Hot Dog Turbo R$ 22,99" at bounding box center [471, 87] width 158 height 34
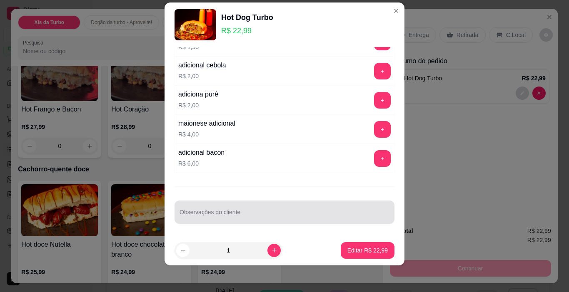
click at [259, 218] on input "Observações do cliente" at bounding box center [285, 216] width 210 height 8
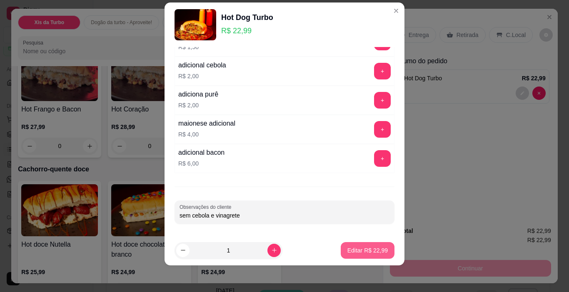
type input "sem cebola e vinagrete"
click at [351, 253] on p "Editar R$ 22,99" at bounding box center [367, 251] width 40 height 8
type input "0"
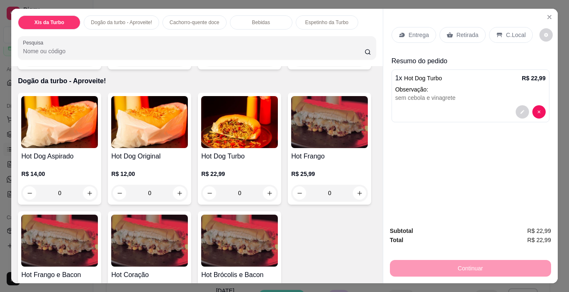
scroll to position [333, 0]
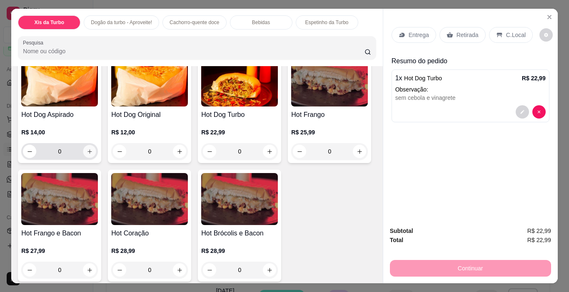
click at [87, 158] on button "increase-product-quantity" at bounding box center [89, 151] width 13 height 13
type input "1"
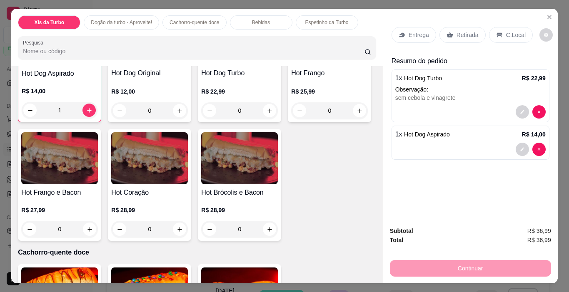
scroll to position [417, 0]
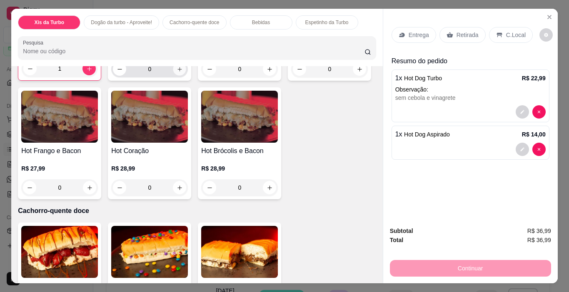
click at [173, 76] on button "increase-product-quantity" at bounding box center [179, 69] width 13 height 13
type input "1"
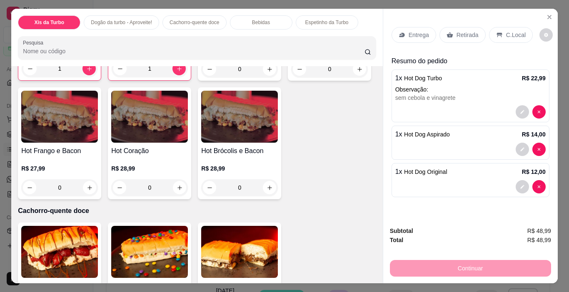
click at [401, 180] on div at bounding box center [470, 186] width 150 height 13
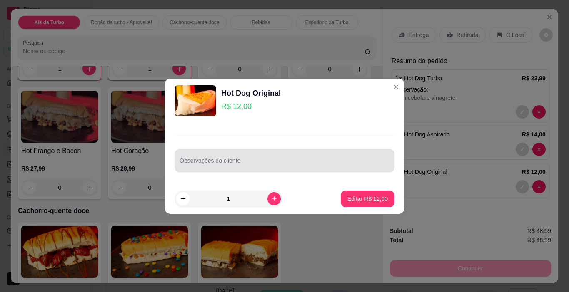
click at [280, 154] on div at bounding box center [285, 160] width 210 height 17
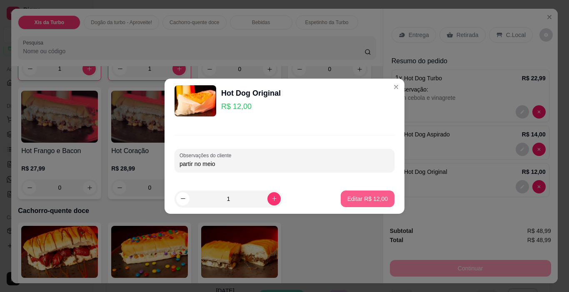
type input "partir no meio"
click at [367, 202] on p "Editar R$ 12,00" at bounding box center [367, 199] width 40 height 8
type input "0"
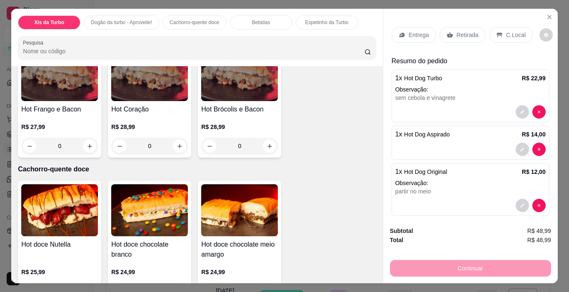
scroll to position [375, 0]
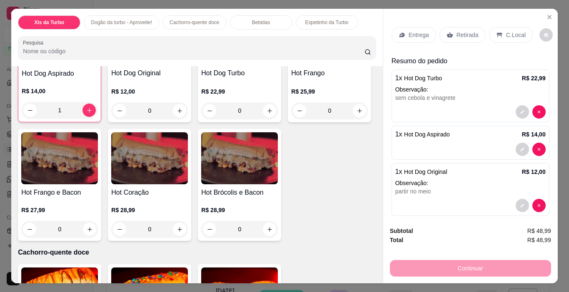
click at [270, 119] on div "0" at bounding box center [239, 110] width 77 height 17
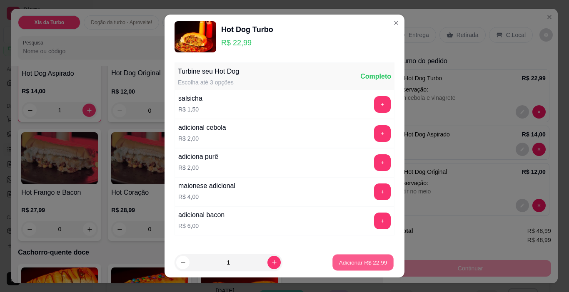
click at [343, 264] on p "Adicionar R$ 22,99" at bounding box center [363, 263] width 48 height 8
type input "1"
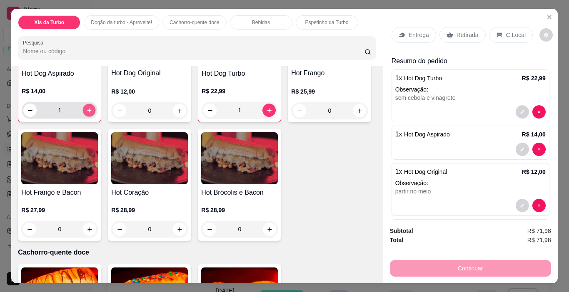
click at [86, 114] on icon "increase-product-quantity" at bounding box center [89, 110] width 6 height 6
type input "2"
click at [427, 137] on div "2 x Hot Dog Aspirado R$ 28,00" at bounding box center [471, 143] width 158 height 34
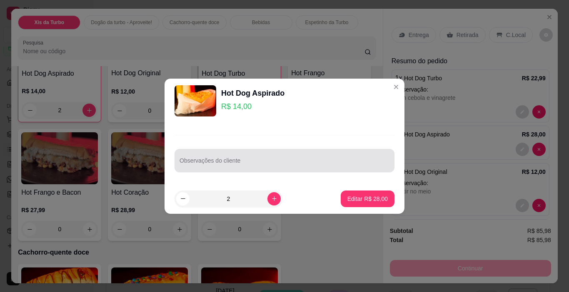
click at [284, 156] on div at bounding box center [285, 160] width 210 height 17
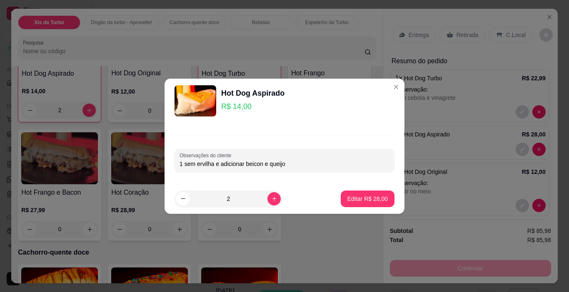
click at [252, 164] on input "1 sem ervilha e adicionar beicon e queijo" at bounding box center [285, 164] width 210 height 8
click at [251, 164] on input "1 sem ervilha e adicionar baicon e queijo" at bounding box center [285, 164] width 210 height 8
click at [252, 163] on input "1 sem ervilha e adicionar baicon e queijo" at bounding box center [285, 164] width 210 height 8
type input "1 sem ervilha e adicionar bacon e queijo"
click at [301, 150] on div "Observações do cliente 1 sem ervilha e adicionar bacon e queijo" at bounding box center [285, 160] width 220 height 23
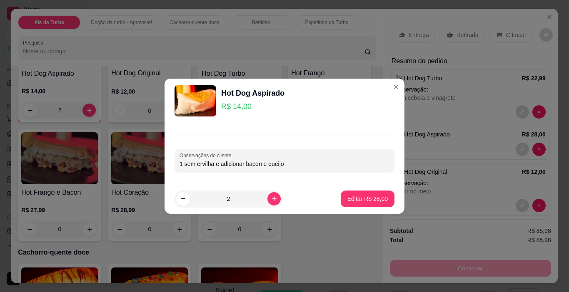
click at [312, 160] on input "1 sem ervilha e adicionar bacon e queijo" at bounding box center [285, 164] width 210 height 8
click at [376, 203] on button "Editar R$ 28,00" at bounding box center [368, 199] width 52 height 16
type input "0"
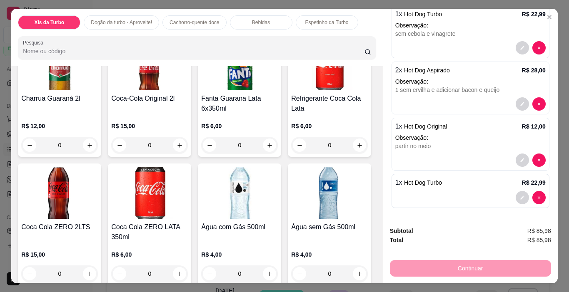
scroll to position [875, 0]
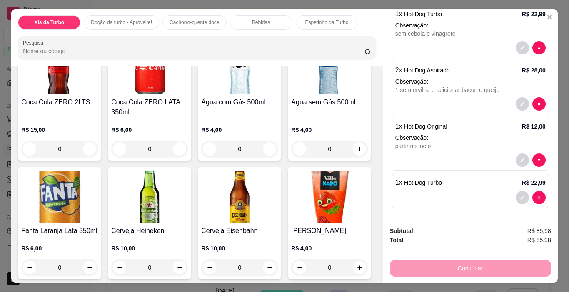
click at [89, 27] on button "increase-product-quantity" at bounding box center [89, 20] width 13 height 13
type input "1"
click at [447, 276] on div "Subtotal R$ 97,98 Total R$ 97,98 Continuar" at bounding box center [470, 252] width 175 height 64
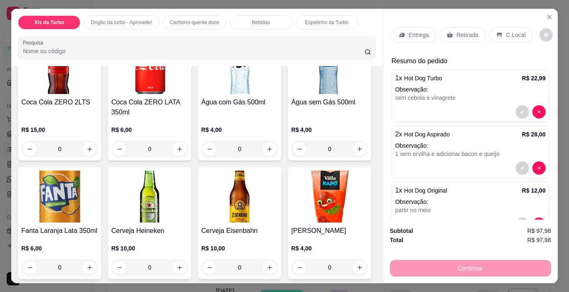
click at [504, 27] on div "C.Local" at bounding box center [511, 35] width 44 height 16
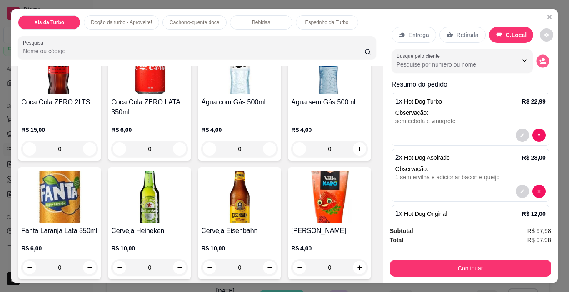
click at [539, 57] on icon "decrease-product-quantity" at bounding box center [542, 60] width 7 height 7
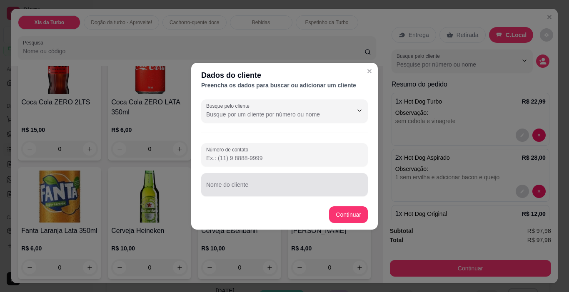
drag, startPoint x: 285, startPoint y: 181, endPoint x: 289, endPoint y: 178, distance: 5.3
click at [287, 181] on div at bounding box center [284, 185] width 157 height 17
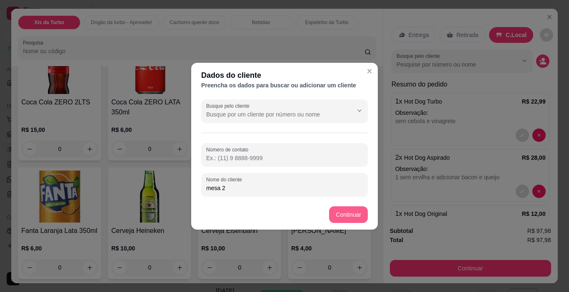
type input "mesa 2"
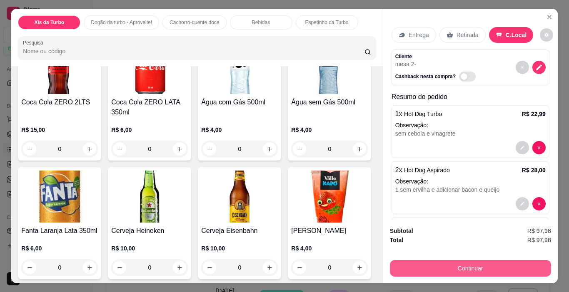
click at [449, 265] on button "Continuar" at bounding box center [470, 268] width 161 height 17
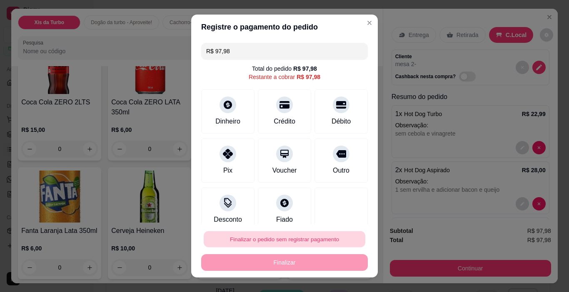
click at [305, 244] on button "Finalizar o pedido sem registrar pagamento" at bounding box center [285, 240] width 162 height 16
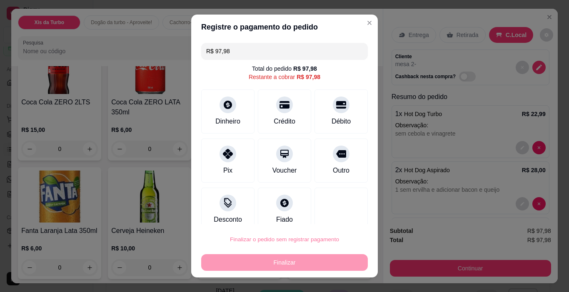
click at [329, 210] on button "Confirmar" at bounding box center [332, 216] width 31 height 13
type input "0"
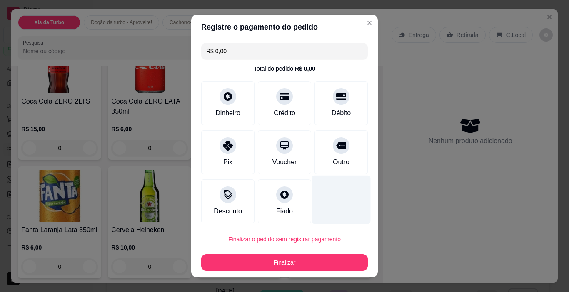
type input "R$ 0,00"
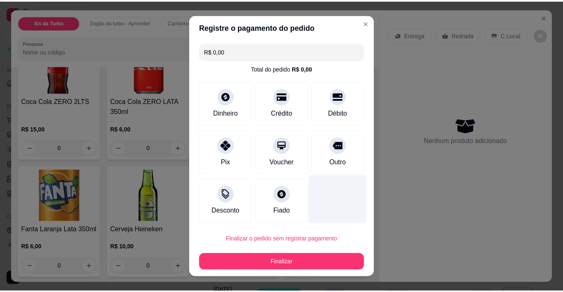
scroll to position [874, 0]
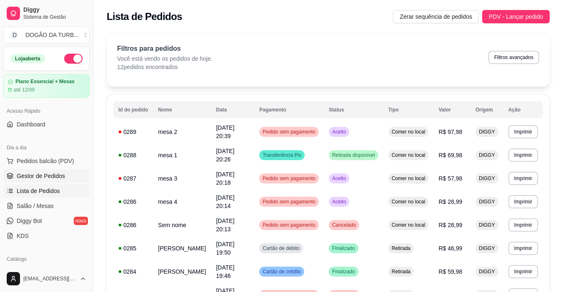
click at [40, 180] on span "Gestor de Pedidos" at bounding box center [41, 176] width 48 height 8
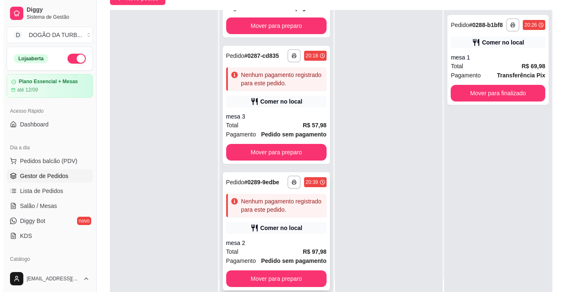
scroll to position [127, 0]
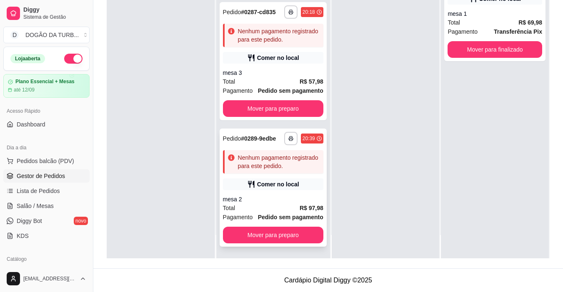
click at [247, 195] on div "mesa 2" at bounding box center [273, 199] width 100 height 8
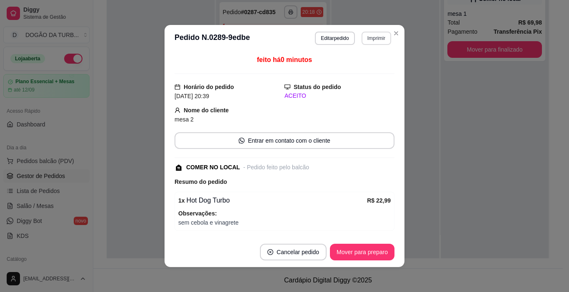
click at [369, 35] on button "Imprimir" at bounding box center [377, 38] width 30 height 13
click at [365, 64] on button "IMPRESSORA" at bounding box center [358, 67] width 60 height 13
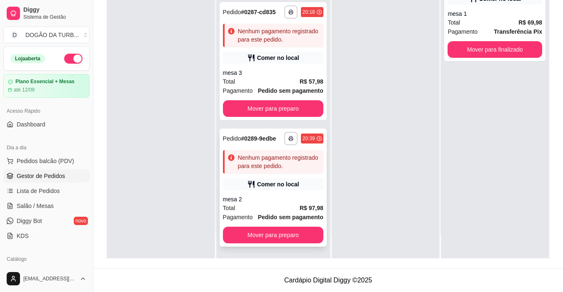
click at [271, 204] on div "Total R$ 97,98" at bounding box center [273, 208] width 100 height 9
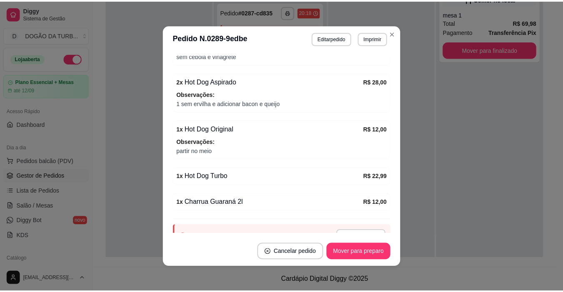
scroll to position [205, 0]
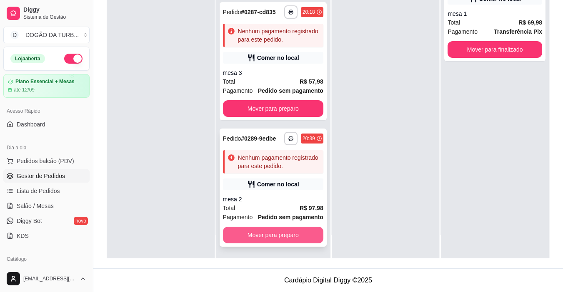
click at [235, 230] on button "Mover para preparo" at bounding box center [273, 235] width 100 height 17
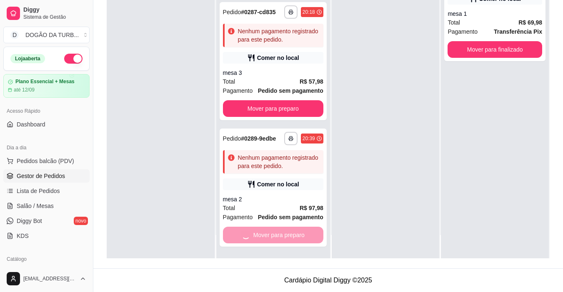
scroll to position [122, 0]
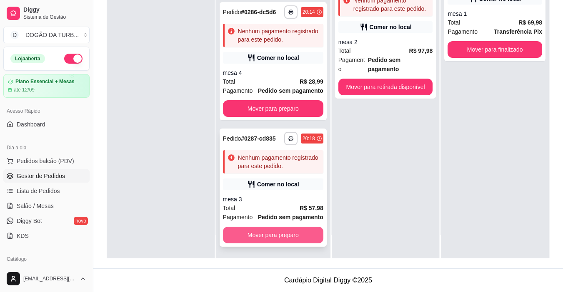
click at [272, 234] on button "Mover para preparo" at bounding box center [273, 235] width 100 height 17
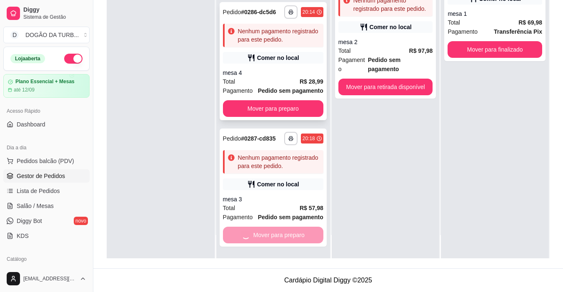
scroll to position [0, 0]
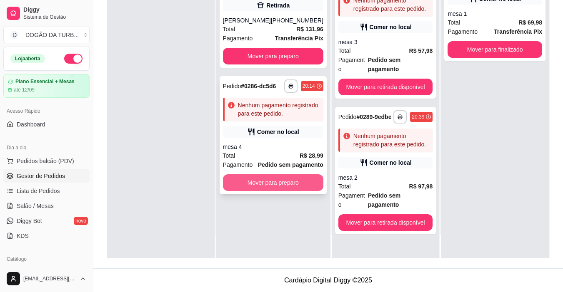
click at [275, 182] on button "Mover para preparo" at bounding box center [273, 183] width 100 height 17
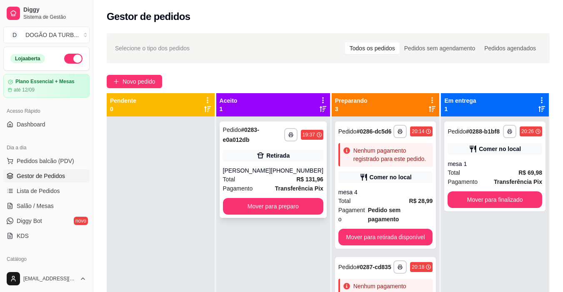
click at [278, 172] on div "[PHONE_NUMBER]" at bounding box center [297, 171] width 52 height 8
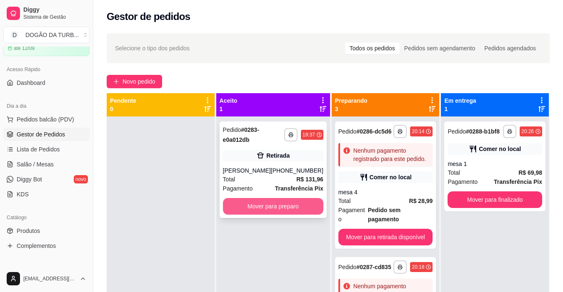
click at [280, 203] on button "Mover para preparo" at bounding box center [273, 206] width 100 height 17
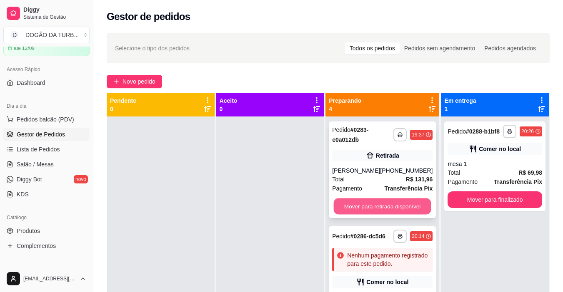
click at [335, 204] on button "Mover para retirada disponível" at bounding box center [382, 207] width 97 height 16
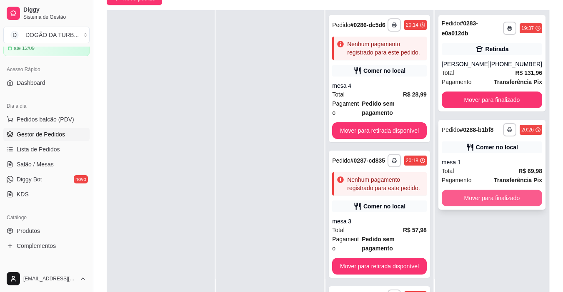
scroll to position [0, 0]
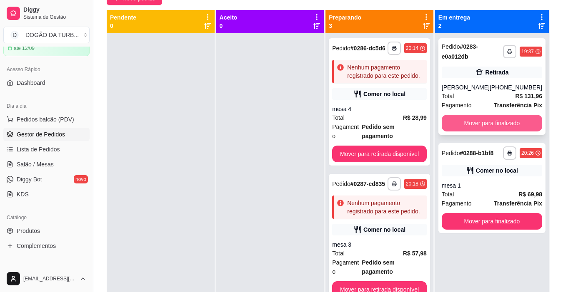
click at [462, 125] on button "Mover para finalizado" at bounding box center [492, 123] width 100 height 17
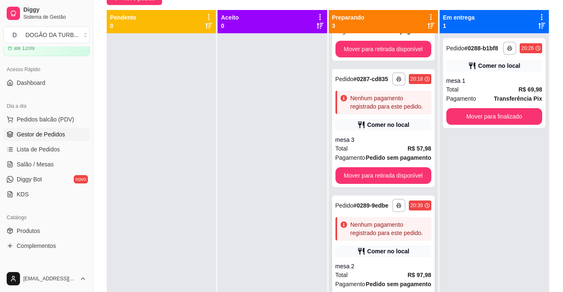
scroll to position [23, 0]
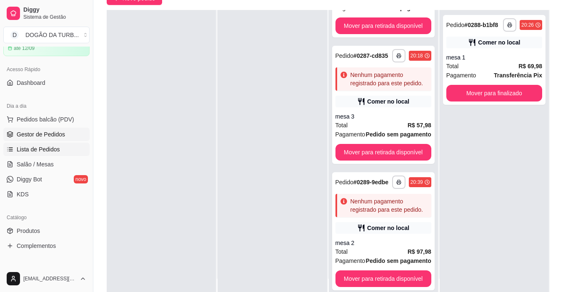
click at [53, 149] on span "Lista de Pedidos" at bounding box center [38, 149] width 43 height 8
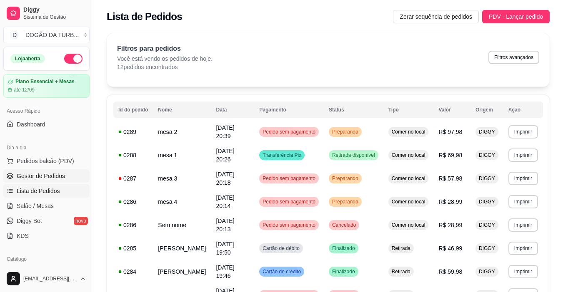
click at [32, 174] on span "Gestor de Pedidos" at bounding box center [41, 176] width 48 height 8
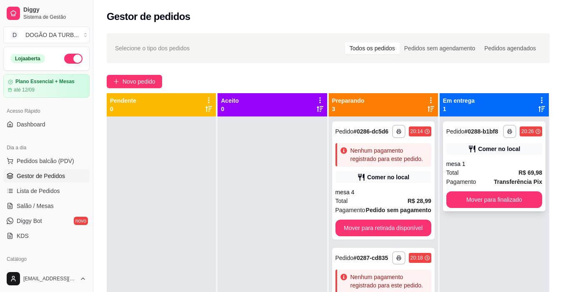
click at [470, 191] on div "**********" at bounding box center [494, 167] width 102 height 90
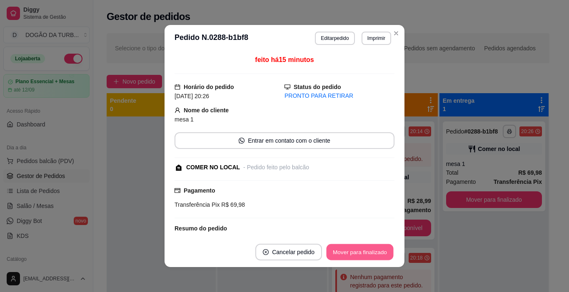
click at [345, 247] on button "Mover para finalizado" at bounding box center [360, 252] width 67 height 16
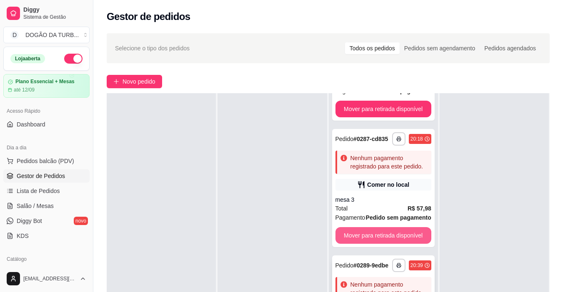
scroll to position [42, 0]
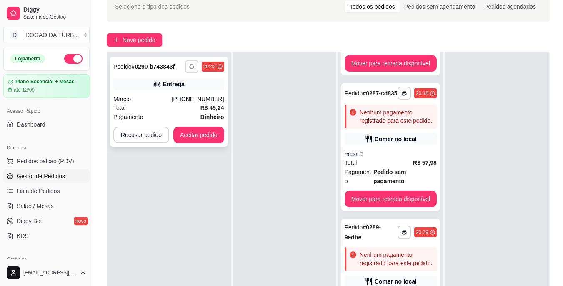
click at [191, 68] on icon "button" at bounding box center [191, 66] width 5 height 5
click at [183, 92] on button "IMPRESSORA" at bounding box center [168, 95] width 60 height 13
click at [210, 133] on button "Aceitar pedido" at bounding box center [198, 135] width 51 height 17
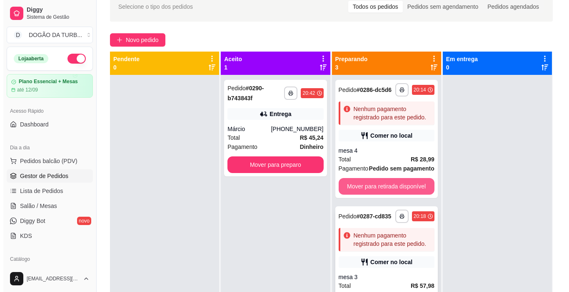
scroll to position [116, 0]
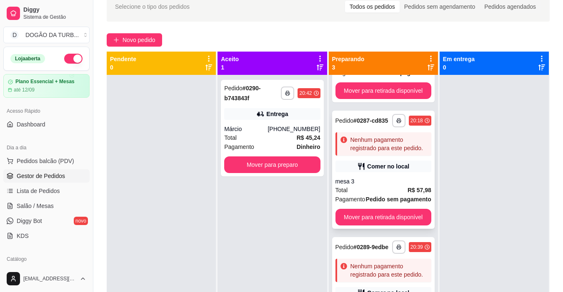
click at [367, 177] on div "mesa 3" at bounding box center [383, 181] width 96 height 8
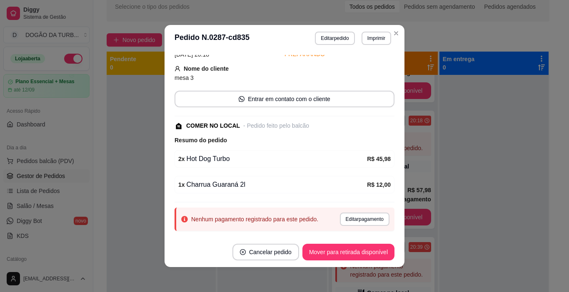
scroll to position [62, 0]
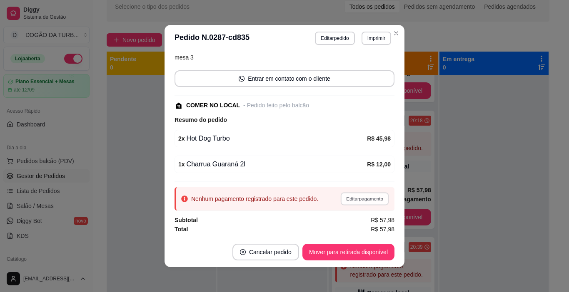
click at [367, 197] on button "Editar pagamento" at bounding box center [364, 198] width 48 height 13
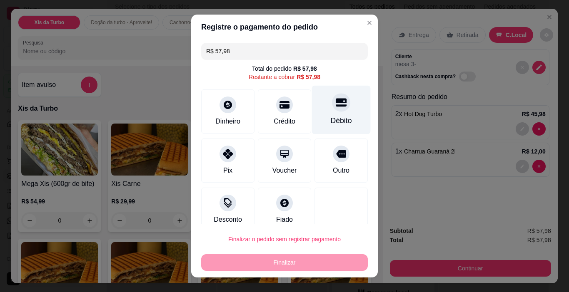
click at [346, 119] on div "Débito" at bounding box center [341, 110] width 59 height 49
type input "R$ 0,00"
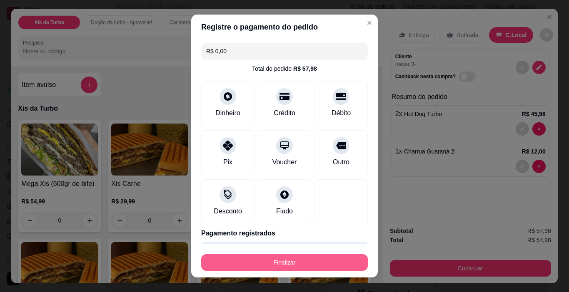
click at [254, 267] on button "Finalizar" at bounding box center [284, 262] width 167 height 17
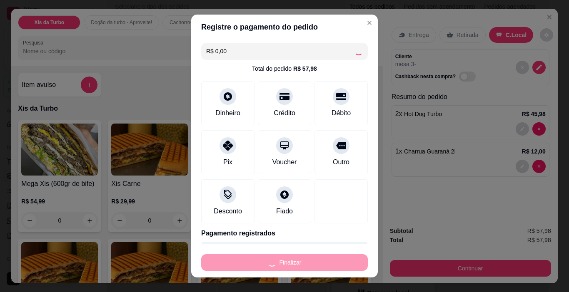
type input "0"
type input "-R$ 57,98"
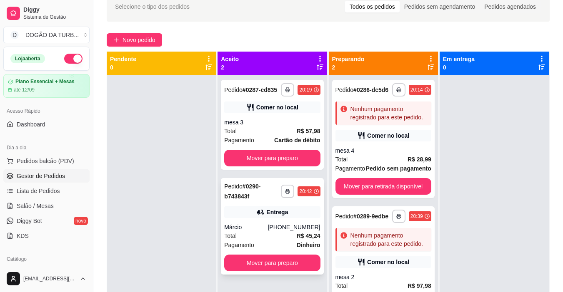
scroll to position [0, 0]
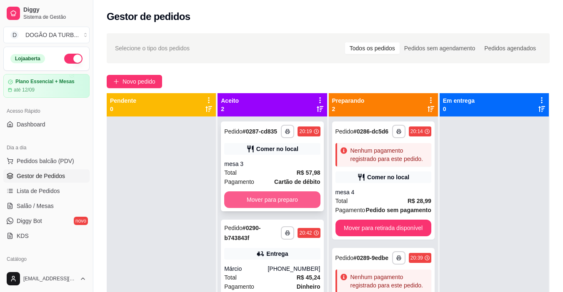
click at [260, 204] on button "Mover para preparo" at bounding box center [272, 200] width 96 height 17
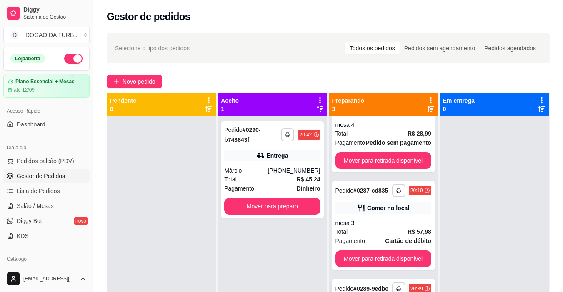
scroll to position [83, 0]
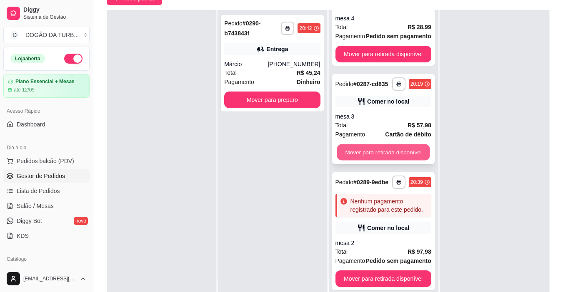
click at [384, 151] on button "Mover para retirada disponível" at bounding box center [383, 153] width 93 height 16
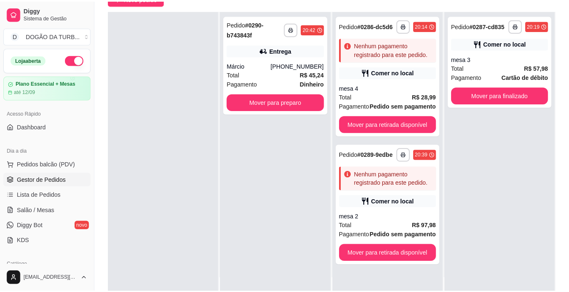
scroll to position [0, 0]
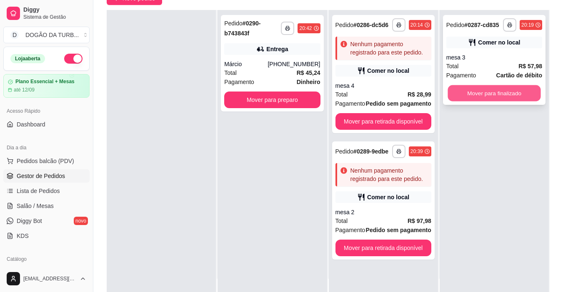
click at [474, 94] on button "Mover para finalizado" at bounding box center [493, 93] width 93 height 16
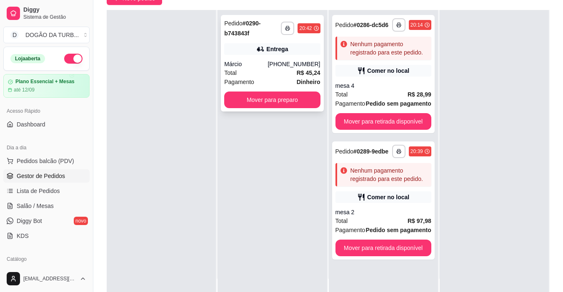
click at [297, 70] on strong "R$ 45,24" at bounding box center [309, 73] width 24 height 7
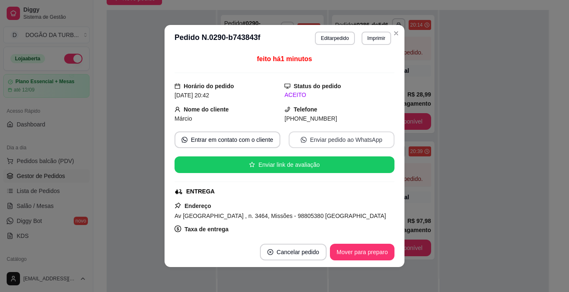
scroll to position [83, 0]
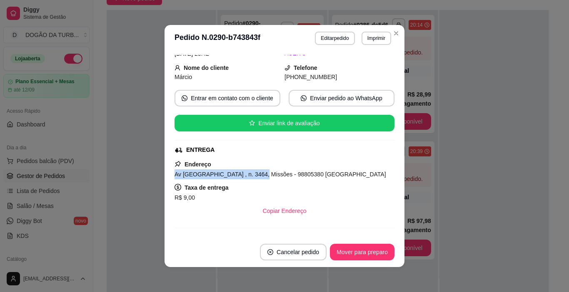
drag, startPoint x: 172, startPoint y: 173, endPoint x: 251, endPoint y: 179, distance: 79.3
click at [251, 179] on div "Av [GEOGRAPHIC_DATA] , n. 3464, Missões - 98805380 [GEOGRAPHIC_DATA]" at bounding box center [285, 175] width 220 height 10
copy span "Av [GEOGRAPHIC_DATA] , n. 3464,"
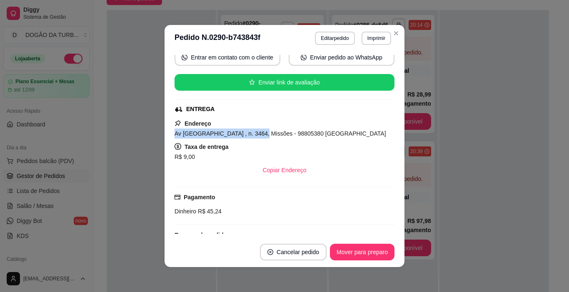
scroll to position [42, 0]
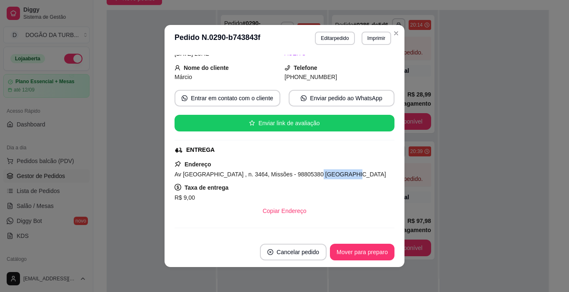
drag, startPoint x: 302, startPoint y: 174, endPoint x: 339, endPoint y: 177, distance: 37.2
click at [339, 177] on div "Av [GEOGRAPHIC_DATA] , n. 3464, Missões - 98805380 [GEOGRAPHIC_DATA]" at bounding box center [285, 175] width 220 height 10
copy span "Casa fundo"
drag, startPoint x: 176, startPoint y: 73, endPoint x: 196, endPoint y: 76, distance: 20.2
click at [196, 76] on div "feito há 2 minutos Horário do pedido [DATE] 20:42 Status do pedido ACEITO Nome …" at bounding box center [285, 145] width 240 height 186
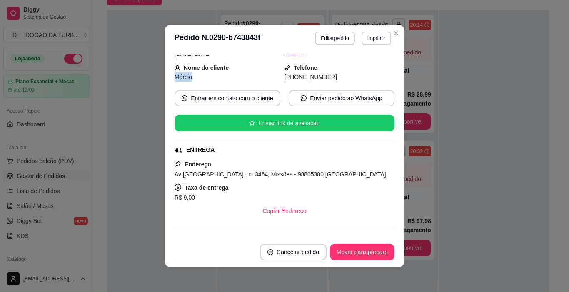
copy span "Márcio"
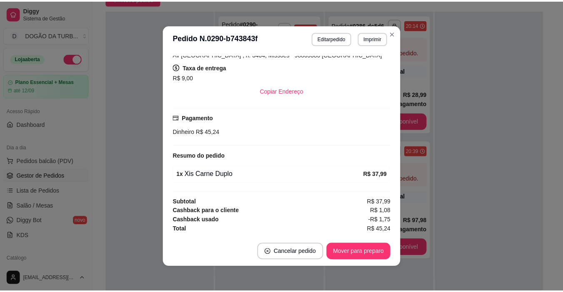
scroll to position [2, 0]
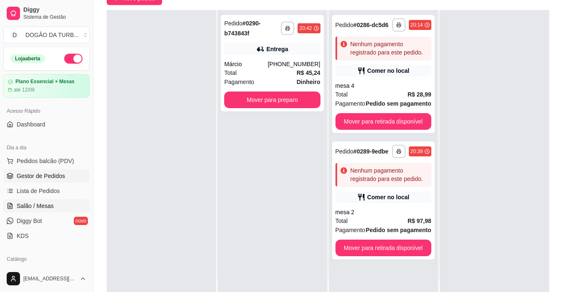
click at [50, 201] on link "Salão / Mesas" at bounding box center [46, 206] width 86 height 13
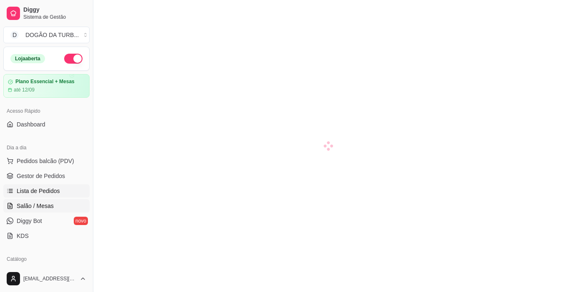
click at [53, 196] on link "Lista de Pedidos" at bounding box center [46, 191] width 86 height 13
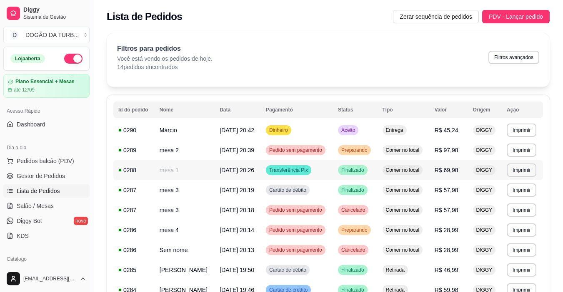
click at [461, 172] on td "R$ 69,98" at bounding box center [448, 170] width 38 height 20
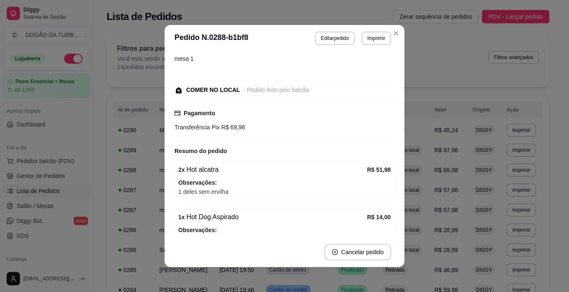
scroll to position [114, 0]
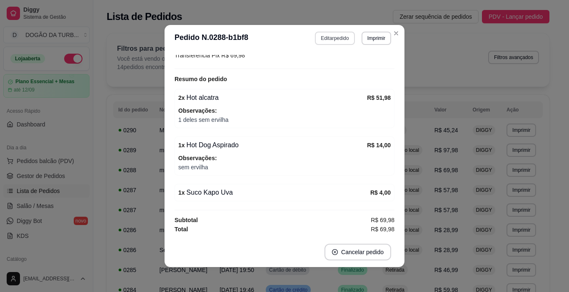
click at [329, 35] on button "Editar pedido" at bounding box center [335, 38] width 40 height 13
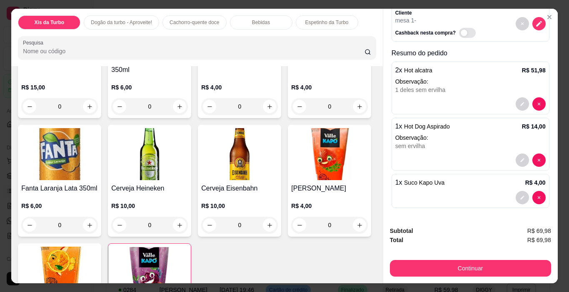
scroll to position [1125, 0]
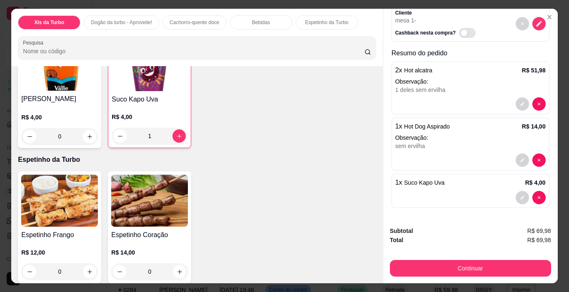
type input "2"
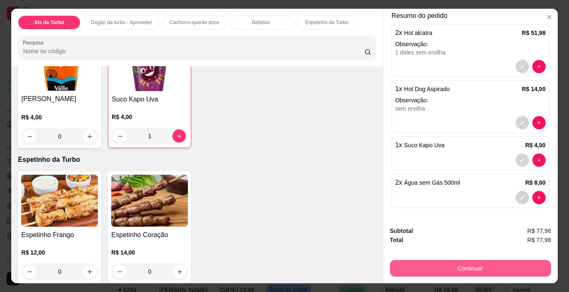
click at [459, 260] on button "Continuar" at bounding box center [470, 268] width 161 height 17
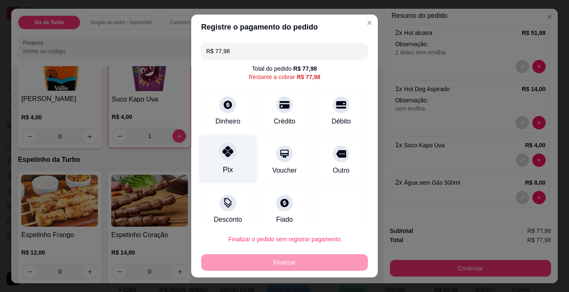
scroll to position [11, 0]
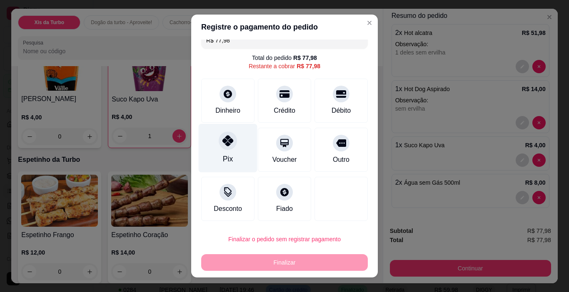
click at [223, 160] on div "Pix" at bounding box center [228, 159] width 10 height 11
type input "R$ 0,00"
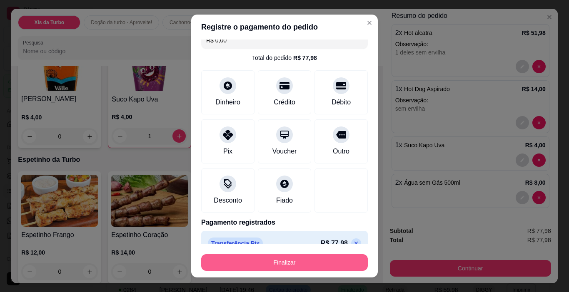
click at [319, 258] on button "Finalizar" at bounding box center [284, 262] width 167 height 17
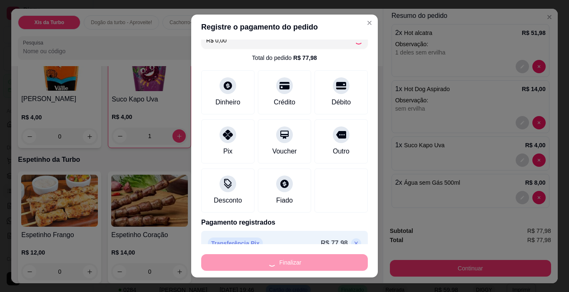
type input "0"
type input "-R$ 77,98"
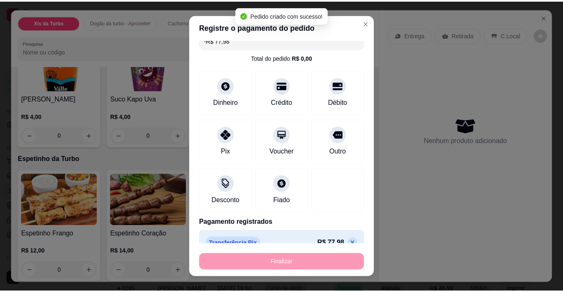
scroll to position [168, 0]
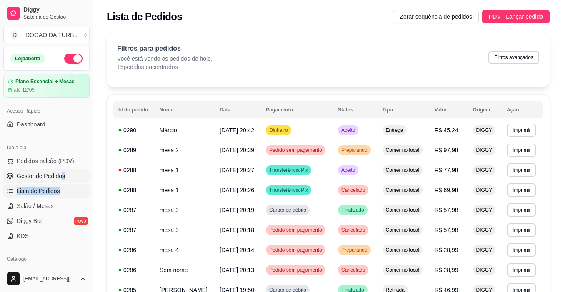
click at [61, 180] on ul "Pedidos balcão (PDV) Gestor de Pedidos Lista de Pedidos Salão / Mesas Diggy Bot…" at bounding box center [46, 199] width 86 height 88
click at [70, 170] on link "Gestor de Pedidos" at bounding box center [46, 176] width 86 height 13
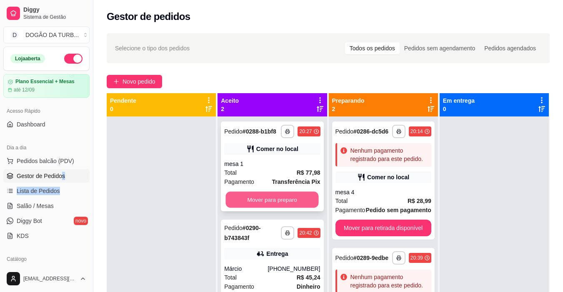
click at [276, 197] on button "Mover para preparo" at bounding box center [272, 200] width 93 height 16
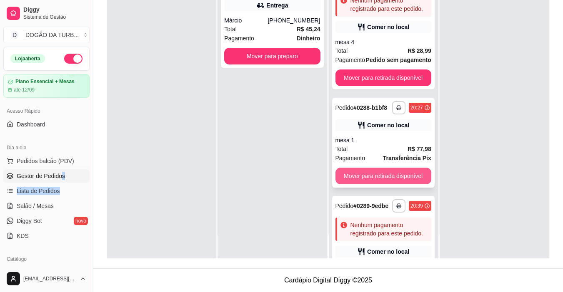
click at [380, 178] on button "Mover para retirada disponível" at bounding box center [383, 176] width 96 height 17
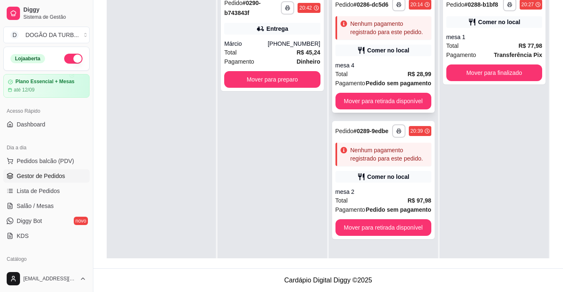
click at [396, 67] on div "mesa 4" at bounding box center [383, 65] width 96 height 8
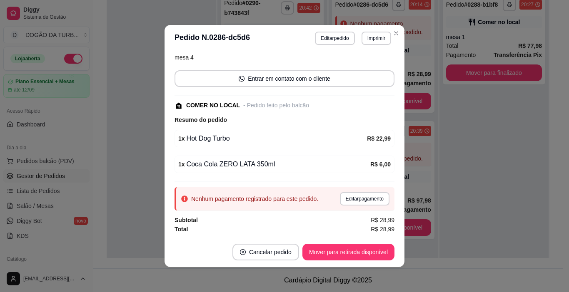
scroll to position [2, 0]
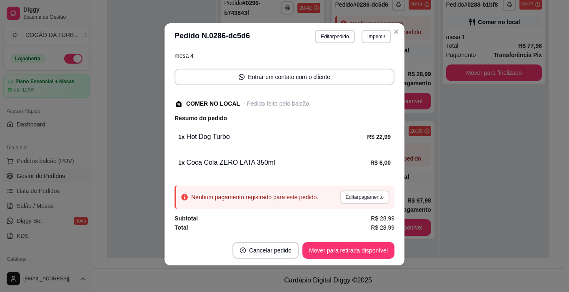
click at [352, 200] on button "Editar pagamento" at bounding box center [365, 197] width 50 height 13
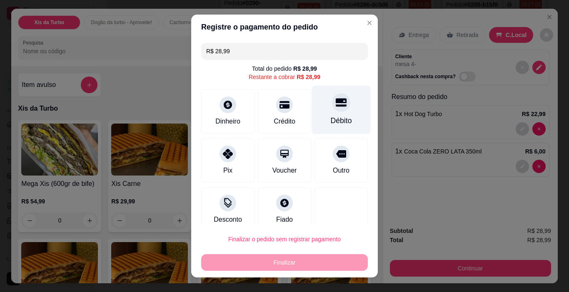
click at [331, 117] on div "Débito" at bounding box center [341, 120] width 21 height 11
type input "R$ 0,00"
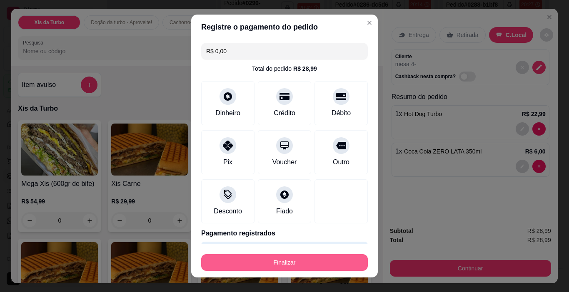
click at [302, 267] on button "Finalizar" at bounding box center [284, 262] width 167 height 17
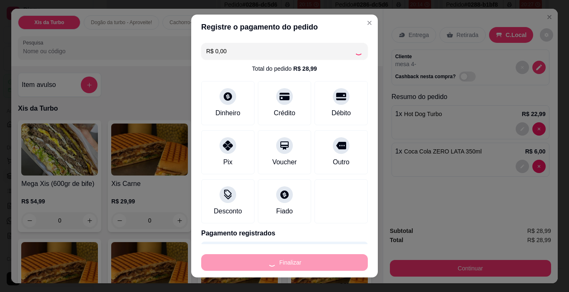
type input "0"
type input "-R$ 28,99"
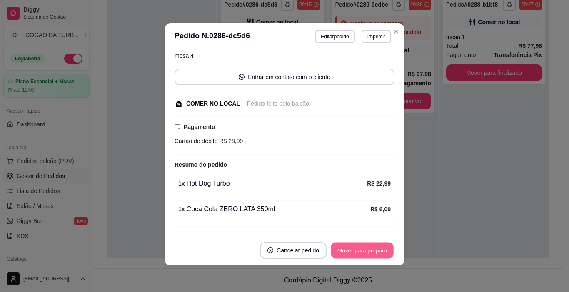
click at [364, 249] on button "Mover para preparo" at bounding box center [362, 251] width 62 height 16
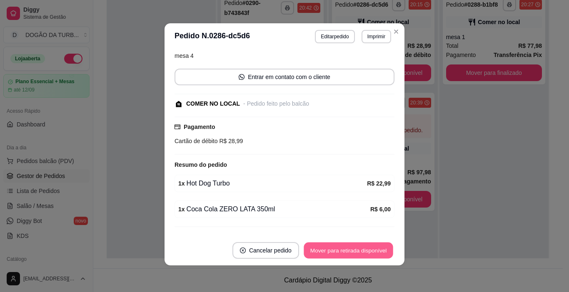
click at [361, 250] on button "Mover para retirada disponível" at bounding box center [348, 251] width 89 height 16
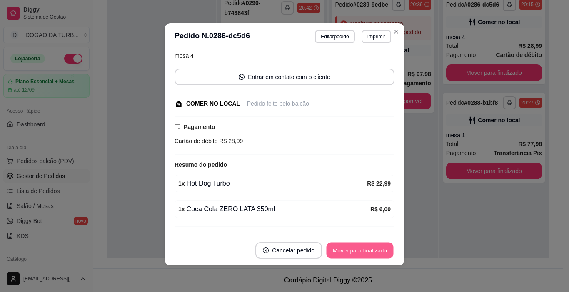
click at [378, 247] on button "Mover para finalizado" at bounding box center [360, 251] width 67 height 16
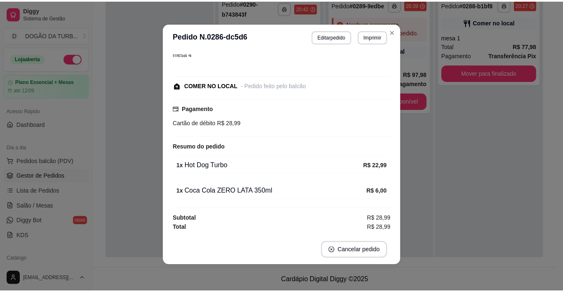
scroll to position [53, 0]
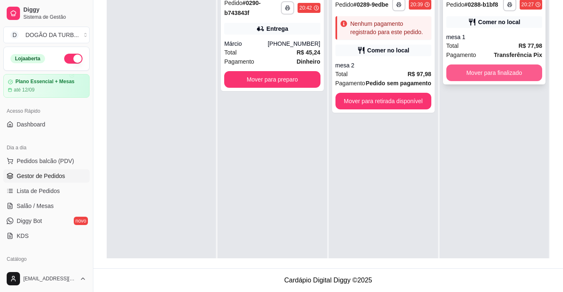
click at [489, 76] on button "Mover para finalizado" at bounding box center [494, 73] width 96 height 17
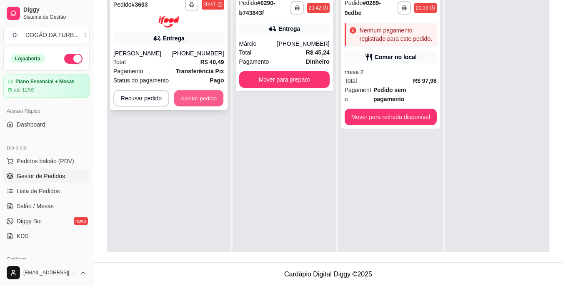
click at [199, 100] on button "Aceitar pedido" at bounding box center [198, 98] width 49 height 16
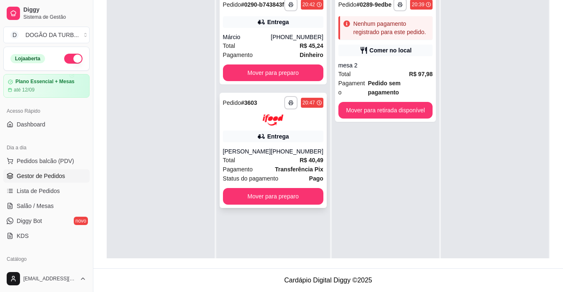
click at [255, 137] on div "Entrega" at bounding box center [273, 137] width 100 height 12
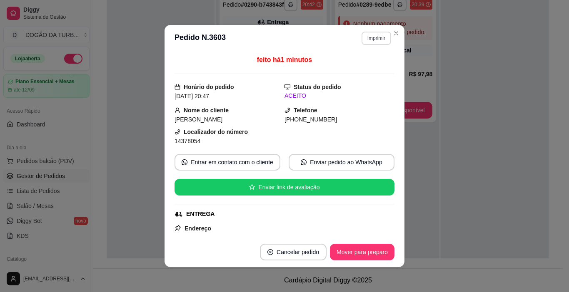
click at [378, 36] on button "Imprimir" at bounding box center [377, 38] width 30 height 13
click at [357, 61] on button "IMPRESSORA" at bounding box center [358, 67] width 60 height 13
click at [344, 70] on div "feito há 1 minutos" at bounding box center [285, 64] width 220 height 19
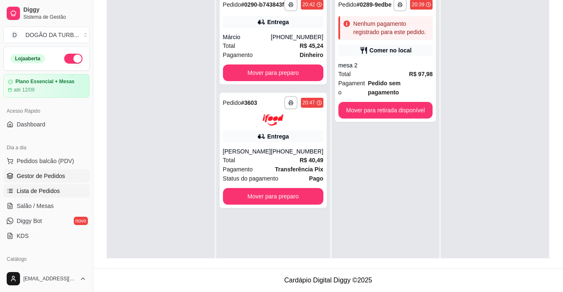
click at [55, 194] on span "Lista de Pedidos" at bounding box center [38, 191] width 43 height 8
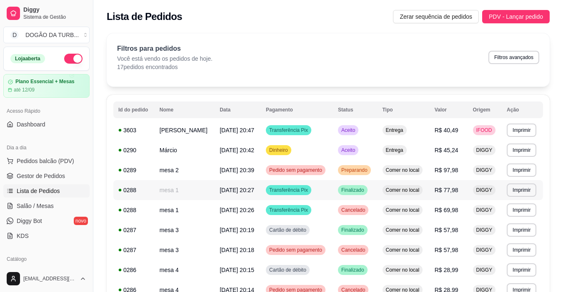
click at [248, 190] on span "[DATE] 20:27" at bounding box center [237, 190] width 35 height 7
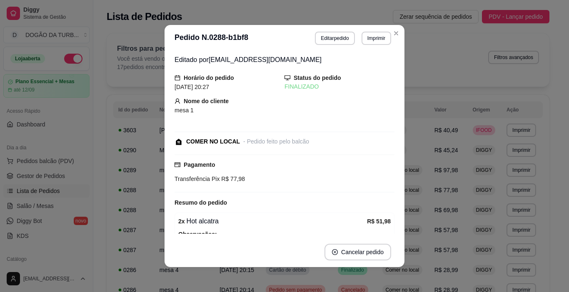
scroll to position [125, 0]
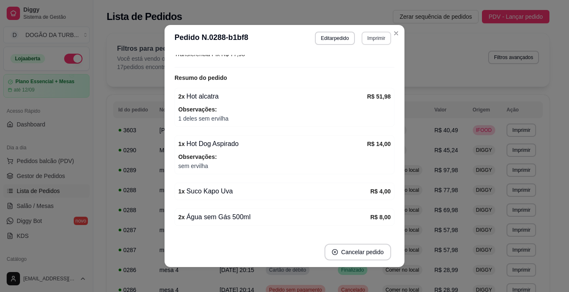
click at [374, 37] on button "Imprimir" at bounding box center [377, 38] width 30 height 13
click at [349, 69] on button "IMPRESSORA" at bounding box center [358, 67] width 60 height 13
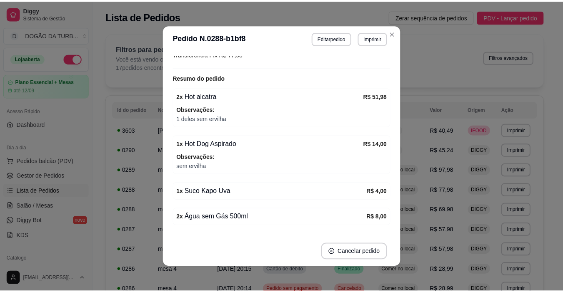
scroll to position [83, 0]
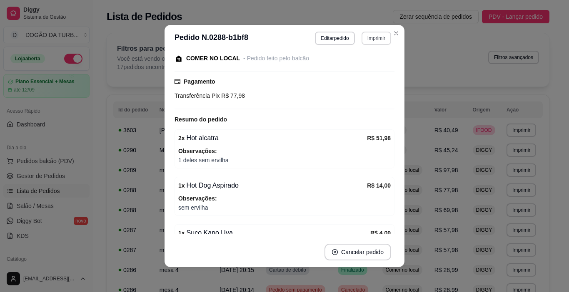
click at [366, 35] on button "Imprimir" at bounding box center [377, 38] width 30 height 13
click at [359, 71] on button "IMPRESSORA" at bounding box center [358, 67] width 58 height 13
click at [369, 38] on button "Imprimir" at bounding box center [377, 38] width 30 height 13
click at [363, 64] on button "IMPRESSORA" at bounding box center [358, 67] width 60 height 13
click at [374, 38] on button "Imprimir" at bounding box center [377, 38] width 30 height 13
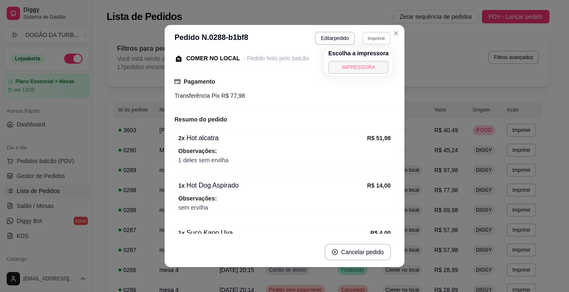
click at [365, 62] on button "IMPRESSORA" at bounding box center [358, 67] width 60 height 13
click at [370, 39] on button "Imprimir" at bounding box center [377, 38] width 30 height 13
click at [360, 62] on button "IMPRESSORA" at bounding box center [358, 67] width 60 height 13
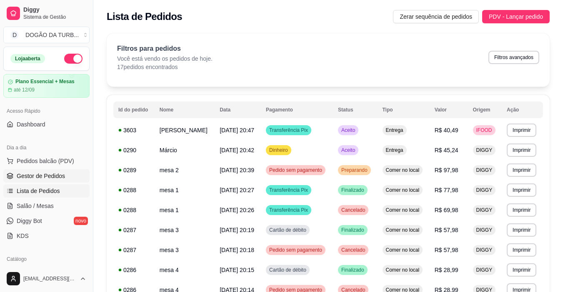
drag, startPoint x: 64, startPoint y: 172, endPoint x: 70, endPoint y: 161, distance: 12.5
click at [65, 172] on link "Gestor de Pedidos" at bounding box center [46, 176] width 86 height 13
